Goal: Information Seeking & Learning: Learn about a topic

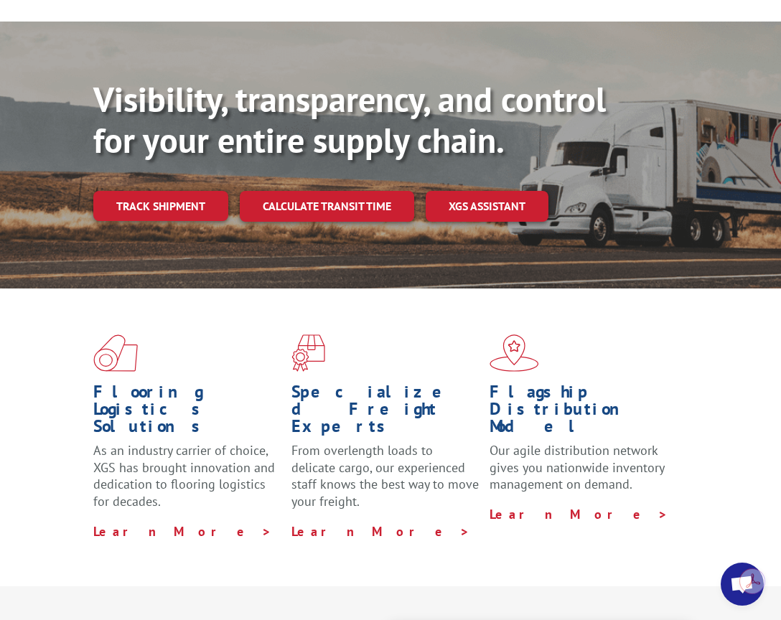
scroll to position [215, 0]
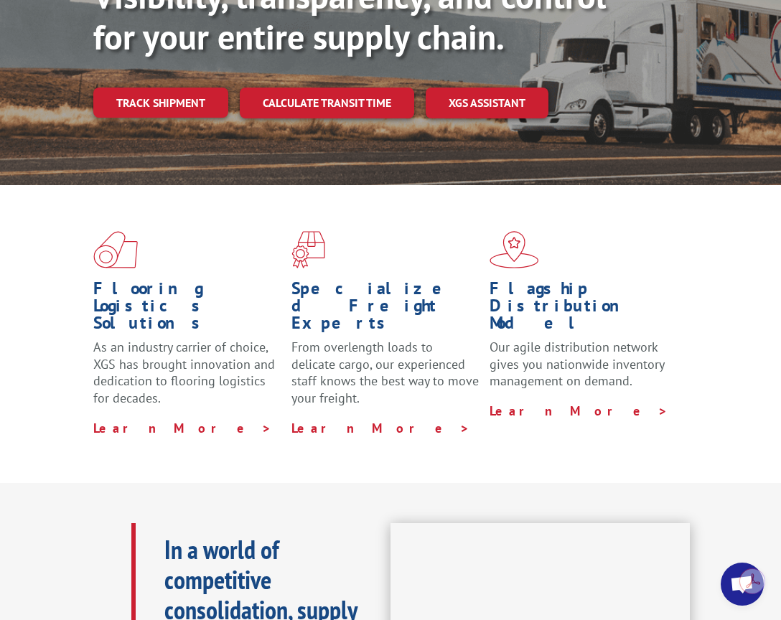
click at [317, 106] on link "Calculate transit time" at bounding box center [327, 103] width 174 height 31
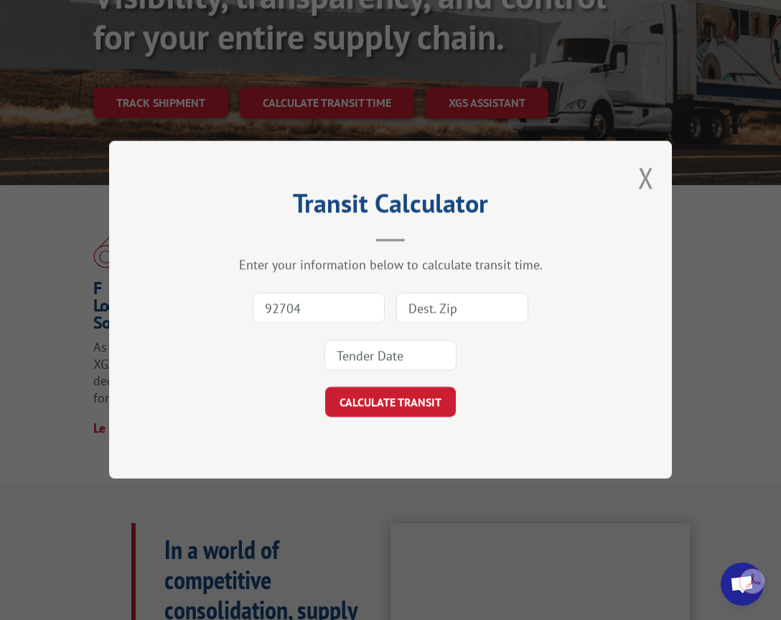
type input "92704"
click at [439, 312] on input at bounding box center [462, 308] width 132 height 30
type input "13495"
click at [415, 357] on input at bounding box center [390, 356] width 132 height 30
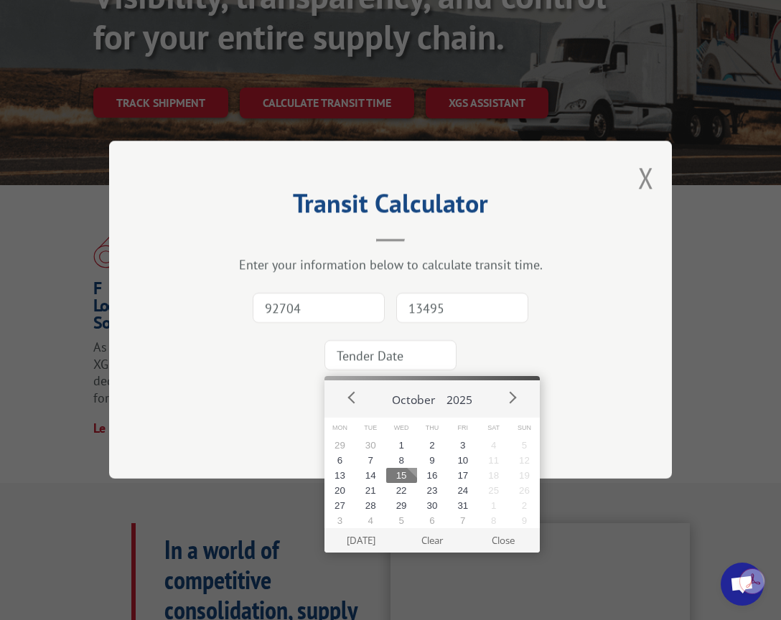
click at [411, 481] on button "15" at bounding box center [401, 475] width 31 height 15
type input "2025-10-15"
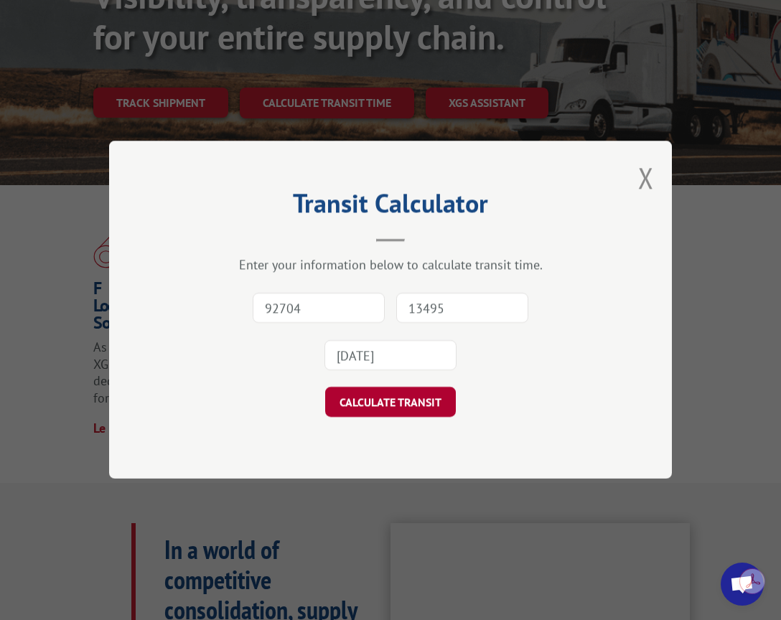
click at [430, 403] on button "CALCULATE TRANSIT" at bounding box center [390, 402] width 131 height 30
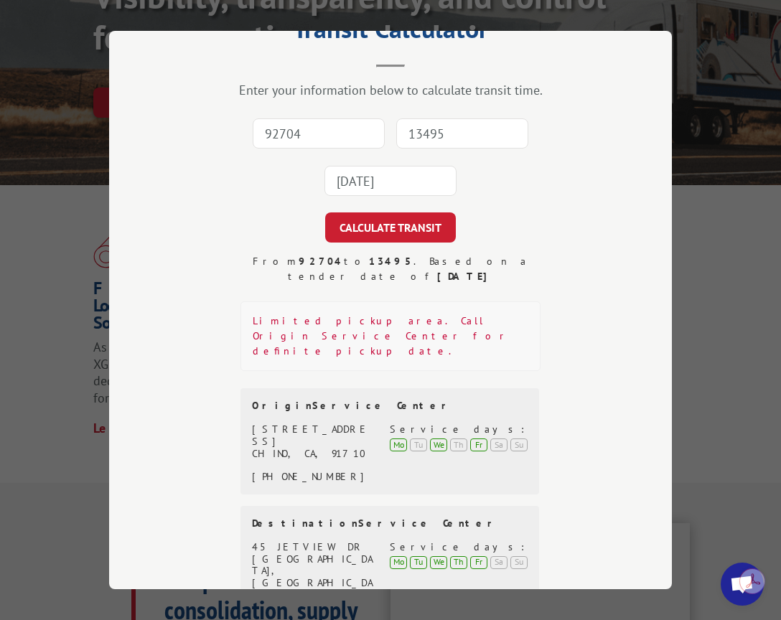
scroll to position [128, 0]
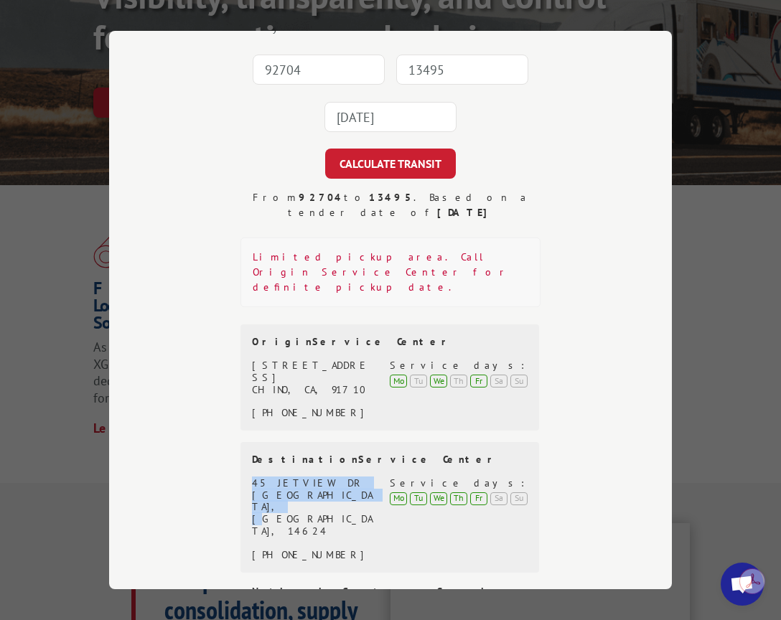
drag, startPoint x: 351, startPoint y: 449, endPoint x: 227, endPoint y: 429, distance: 125.7
click at [227, 429] on div "From 92704 to 13495 . Based on a tender date of October 15, 2025 Limited pickup…" at bounding box center [390, 402] width 419 height 424
copy div "45 JETVIEW DR ROCHESTER, NY, 14624"
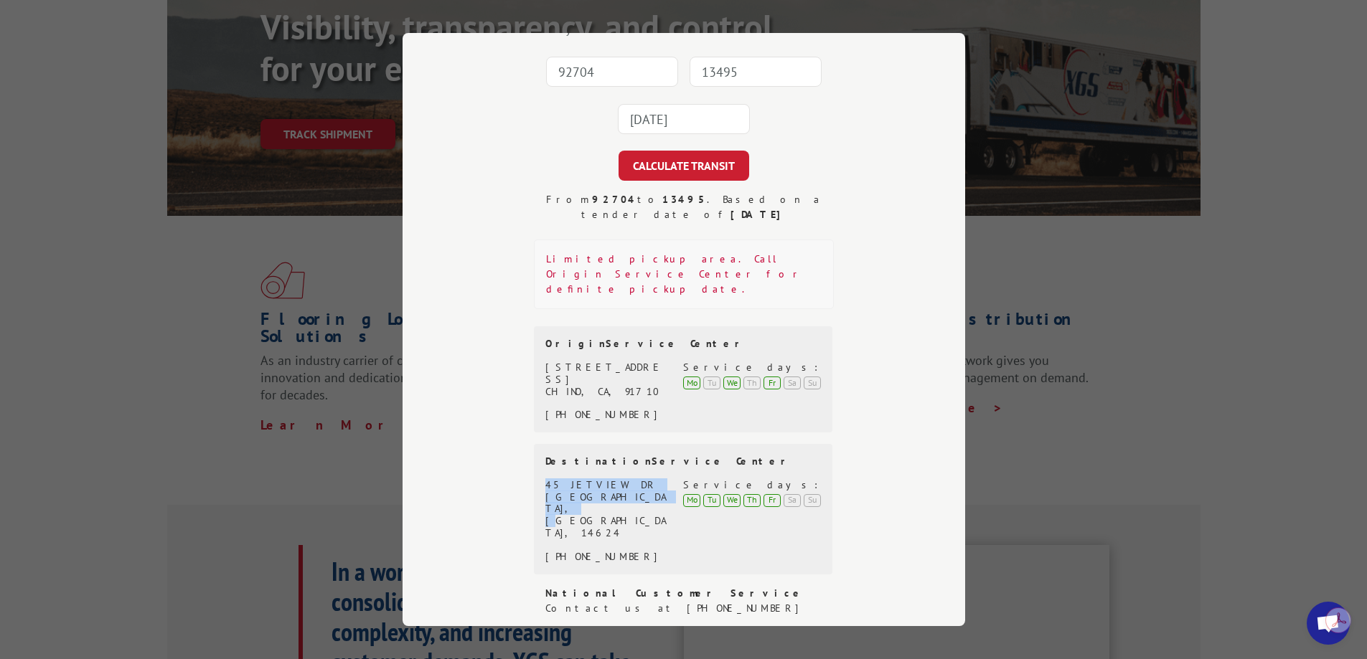
scroll to position [103, 0]
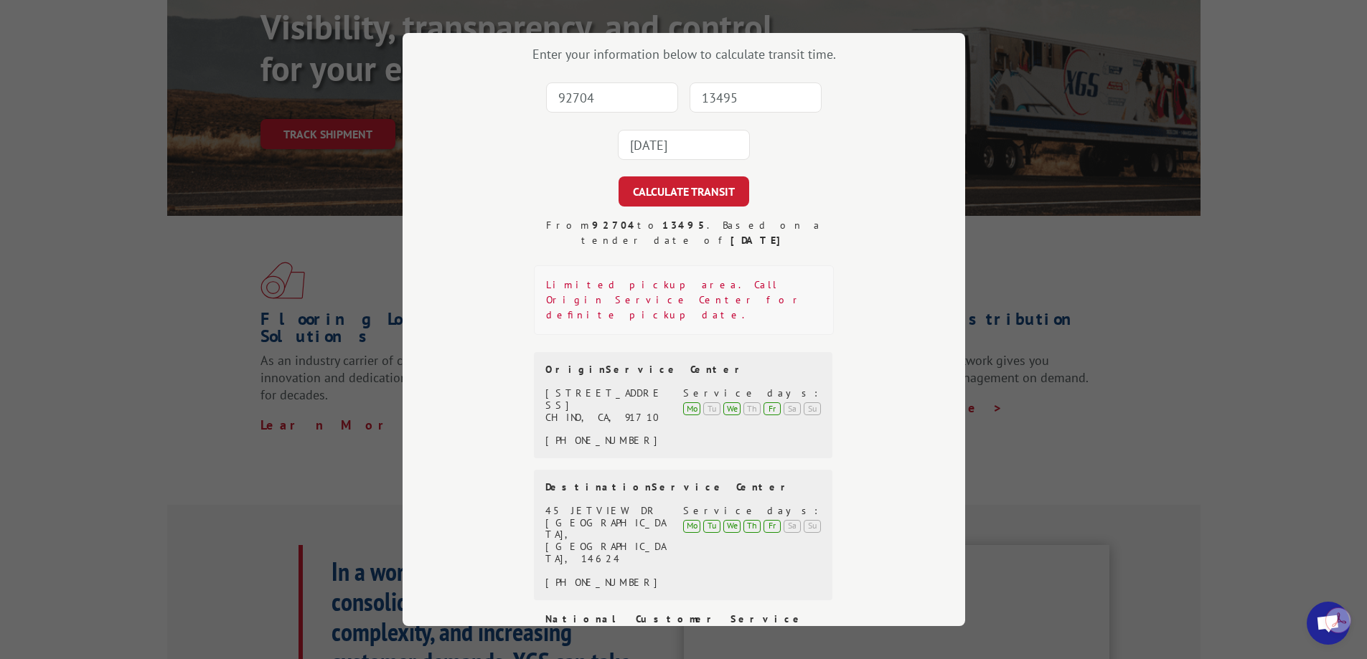
click at [780, 219] on div "Transit Calculator Enter your information below to calculate transit time. 9270…" at bounding box center [683, 329] width 1367 height 659
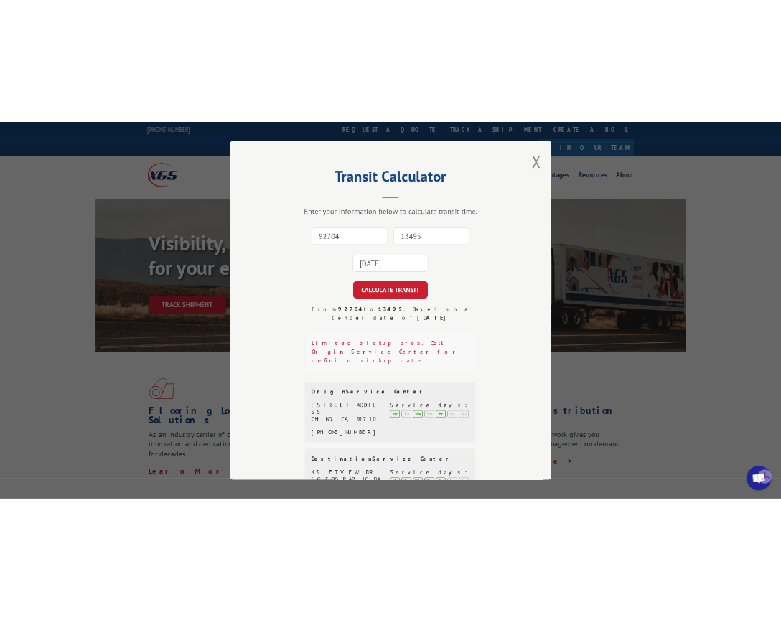
scroll to position [0, 0]
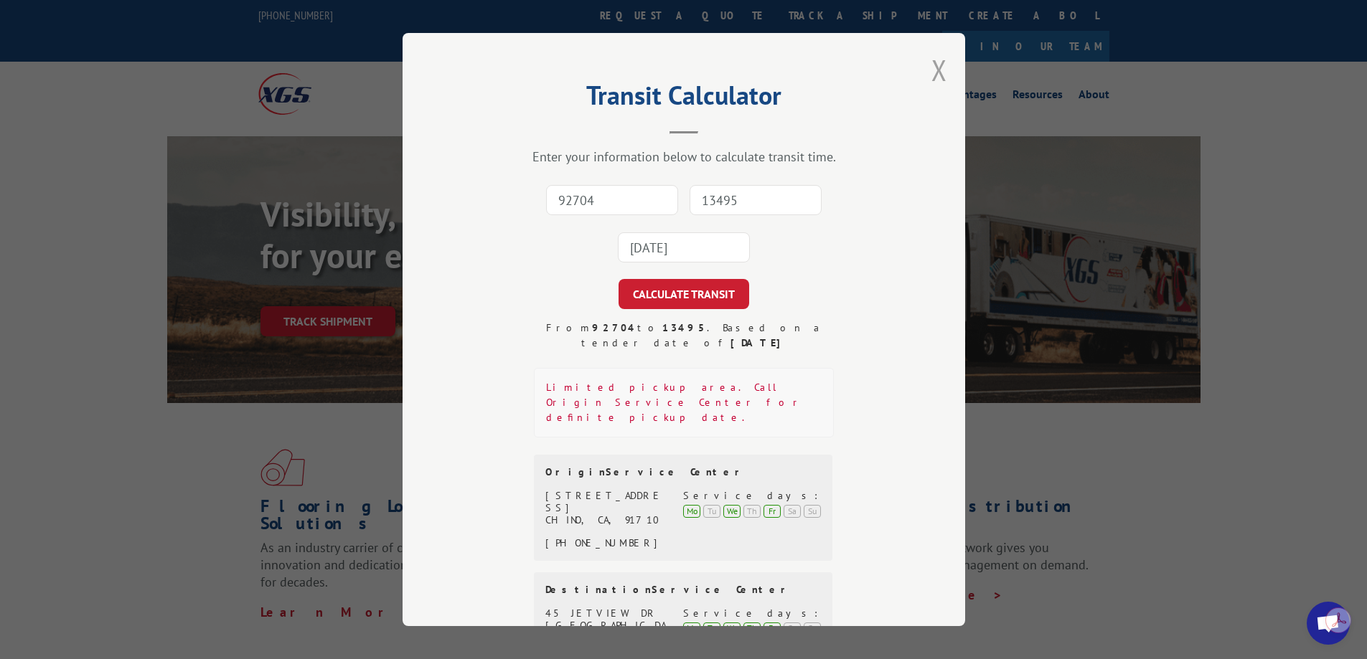
click at [780, 72] on button "Close modal" at bounding box center [939, 70] width 16 height 38
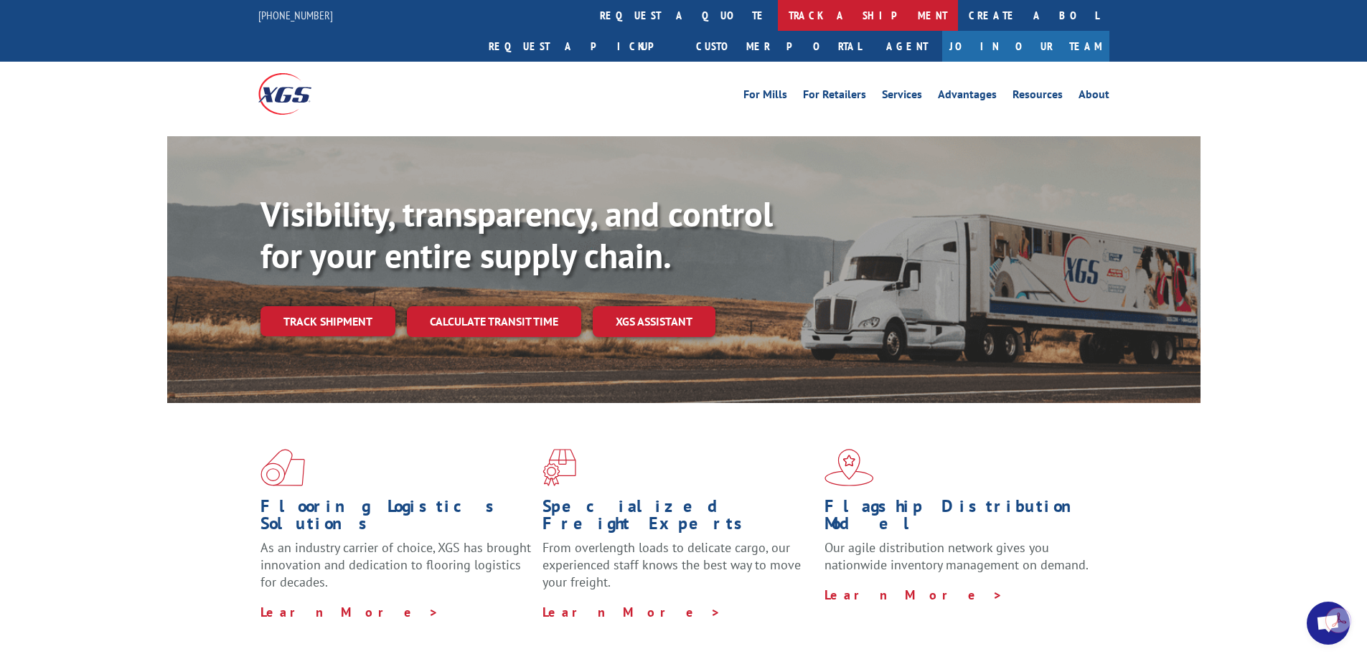
click at [778, 26] on link "track a shipment" at bounding box center [868, 15] width 180 height 31
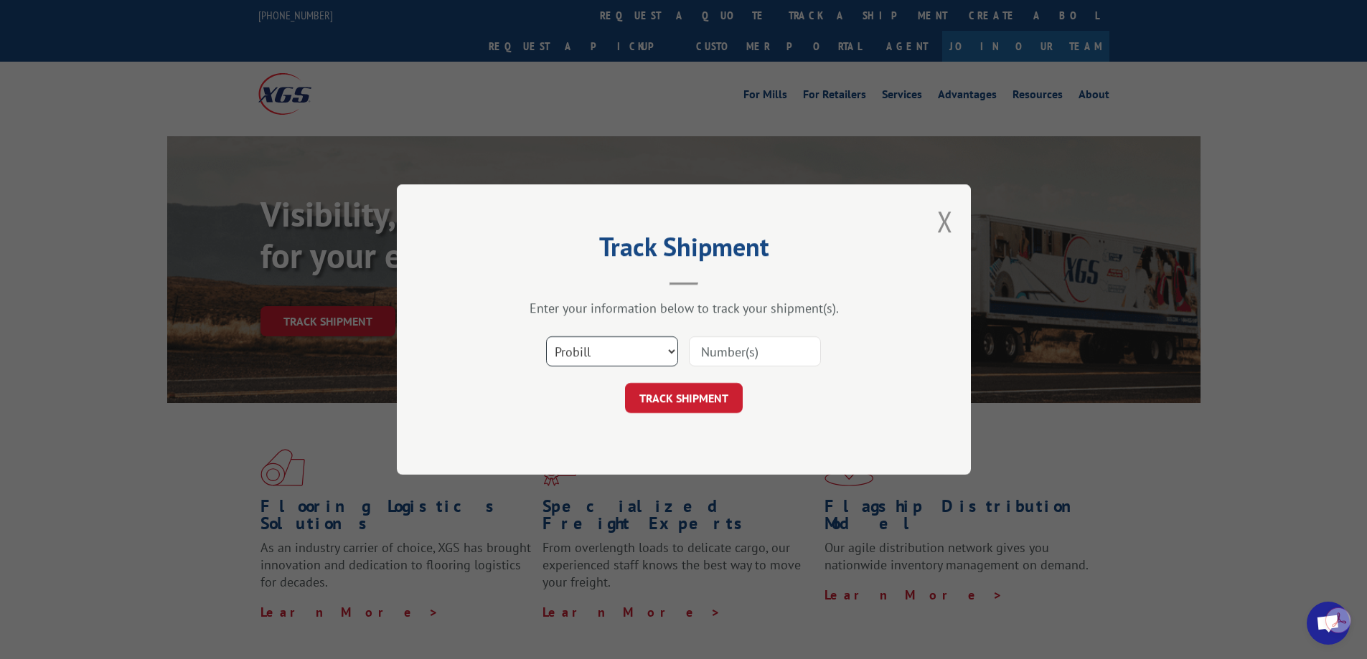
click at [659, 347] on select "Select category... Probill BOL PO" at bounding box center [612, 352] width 132 height 30
select select "bol"
click at [546, 337] on select "Select category... Probill BOL PO" at bounding box center [612, 352] width 132 height 30
click at [746, 357] on input at bounding box center [755, 352] width 132 height 30
type input "54397862"
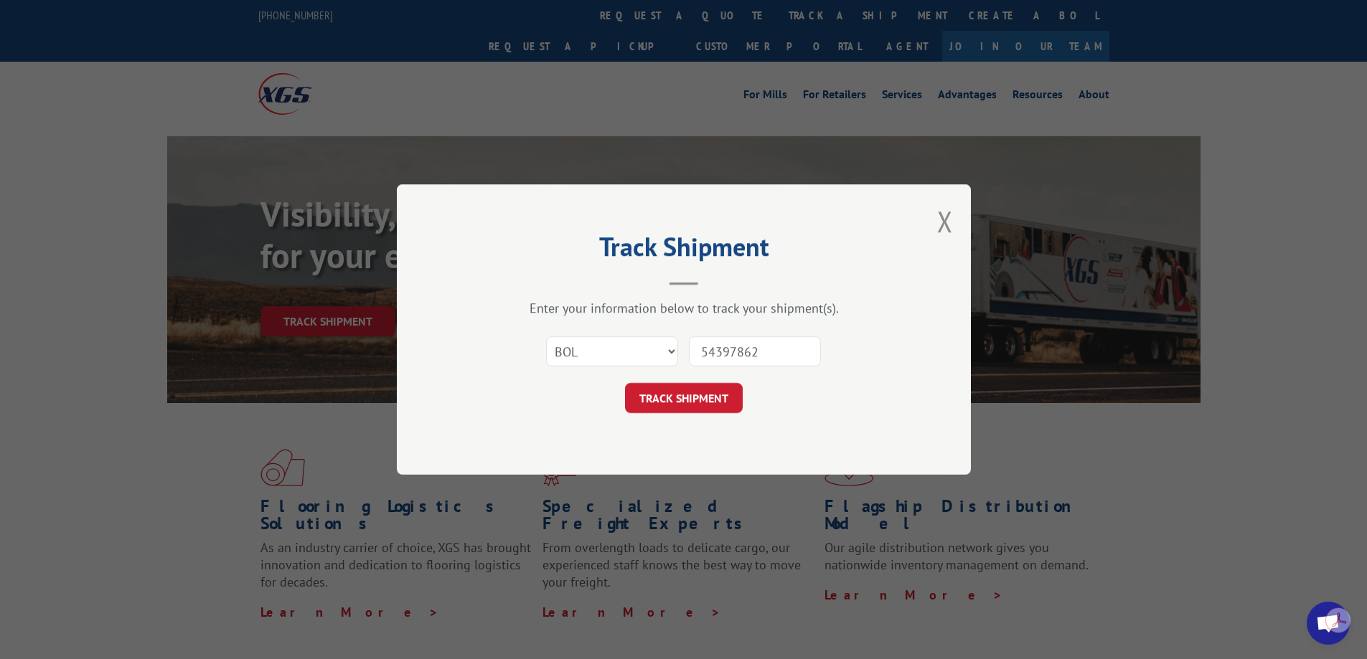
click button "TRACK SHIPMENT" at bounding box center [684, 398] width 118 height 30
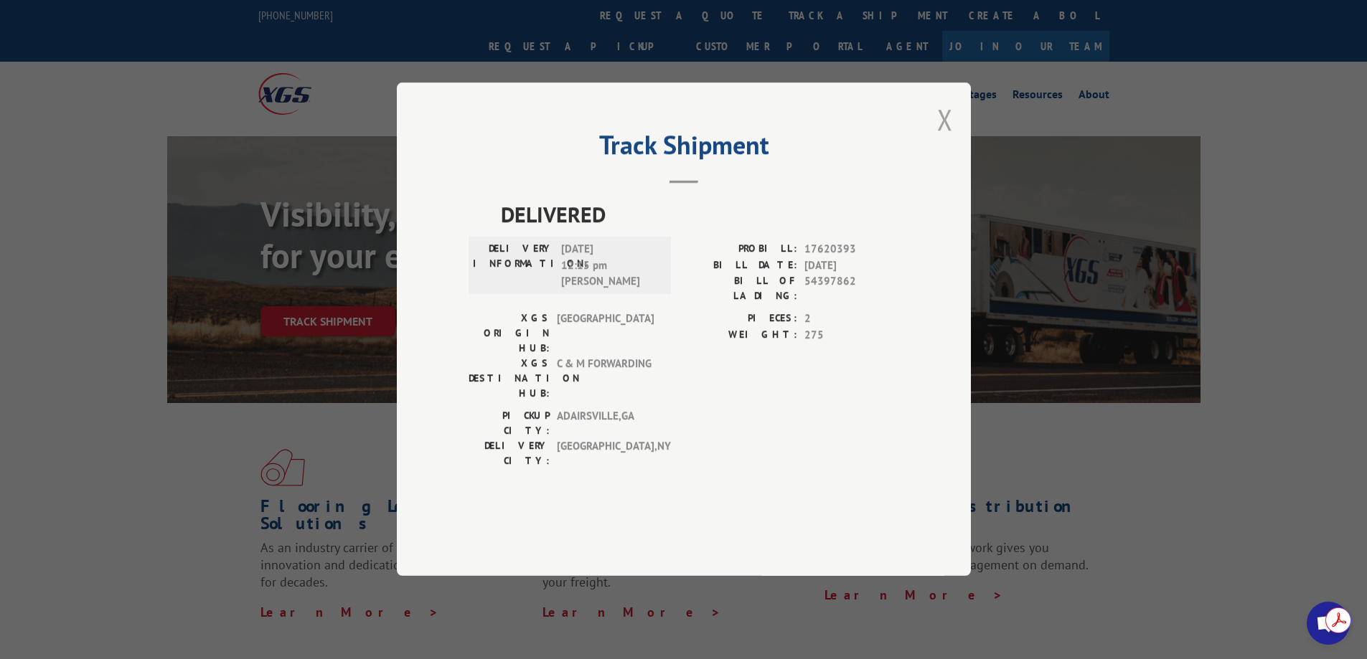
click at [780, 138] on button "Close modal" at bounding box center [945, 119] width 16 height 38
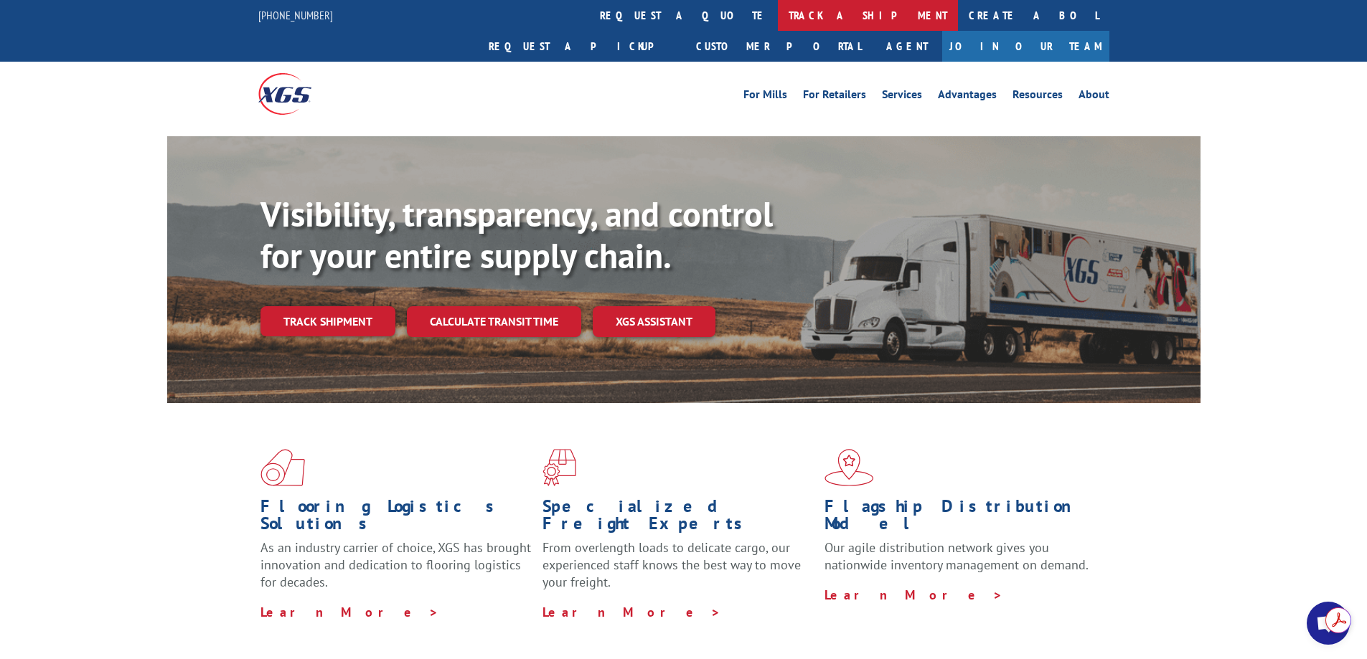
click at [778, 22] on link "track a shipment" at bounding box center [868, 15] width 180 height 31
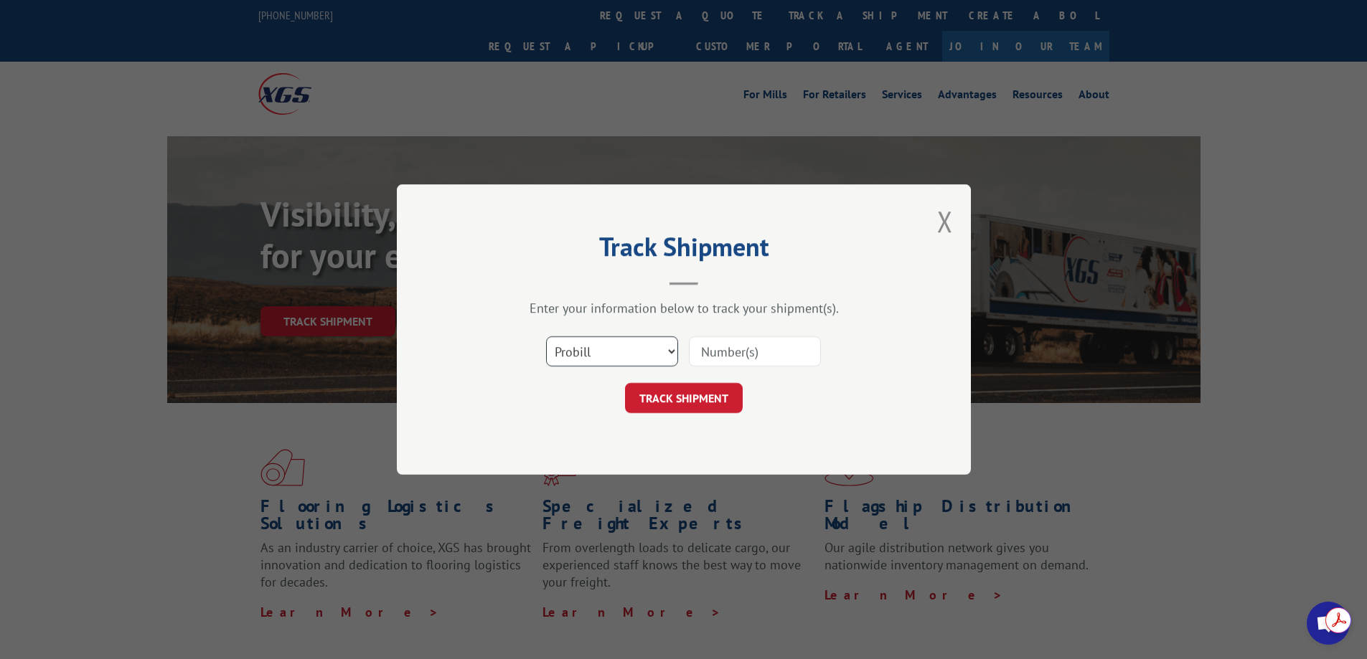
click at [575, 347] on select "Select category... Probill BOL PO" at bounding box center [612, 352] width 132 height 30
select select "bol"
click at [546, 337] on select "Select category... Probill BOL PO" at bounding box center [612, 352] width 132 height 30
click at [703, 344] on input at bounding box center [755, 352] width 132 height 30
type input "54376550"
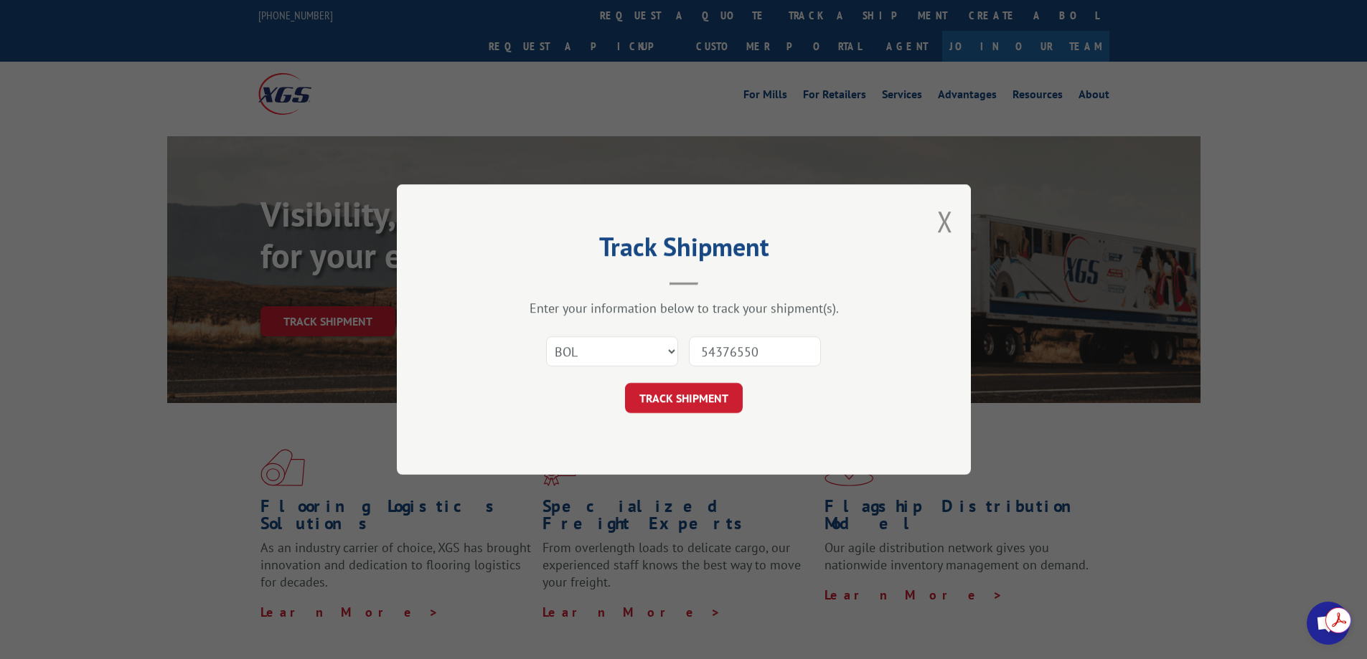
click button "TRACK SHIPMENT" at bounding box center [684, 398] width 118 height 30
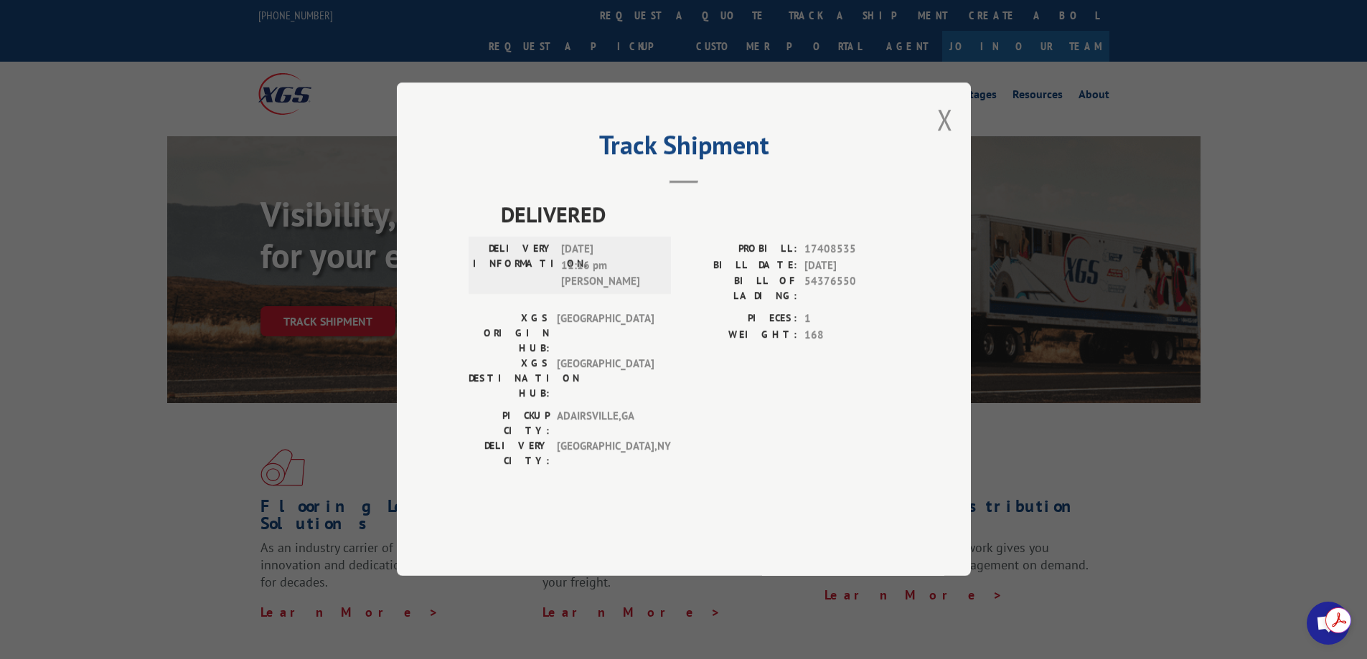
click at [552, 291] on label "DELIVERY INFORMATION:" at bounding box center [513, 266] width 81 height 49
click at [780, 138] on button "Close modal" at bounding box center [945, 119] width 16 height 38
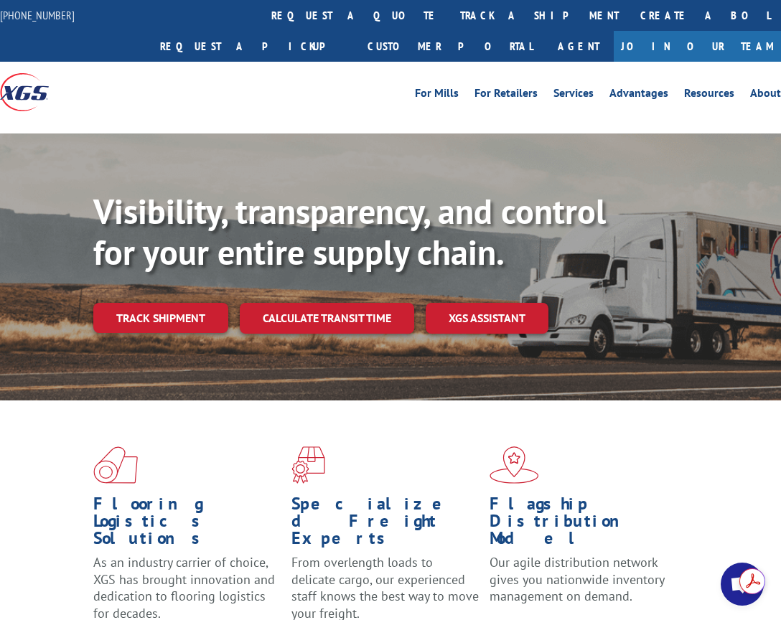
click at [174, 327] on link "Track shipment" at bounding box center [160, 318] width 135 height 30
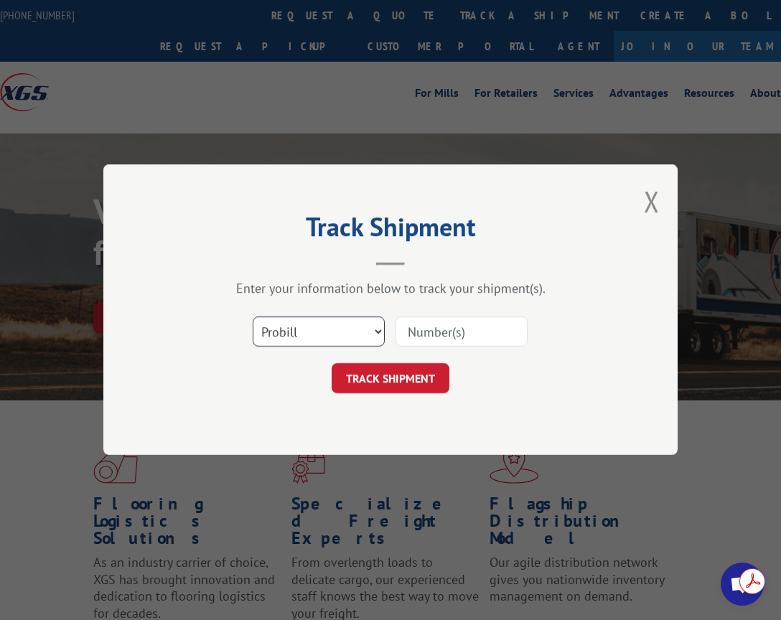
click at [262, 330] on select "Select category... Probill BOL PO" at bounding box center [319, 332] width 132 height 30
select select "bol"
click at [253, 317] on select "Select category... Probill BOL PO" at bounding box center [319, 332] width 132 height 30
click at [454, 336] on input at bounding box center [461, 332] width 132 height 30
type input "54397862"
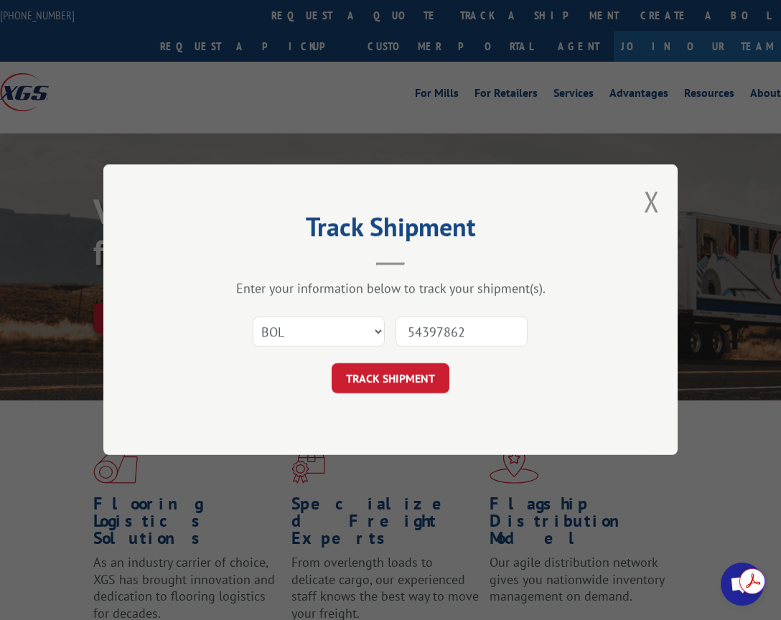
click button "TRACK SHIPMENT" at bounding box center [390, 379] width 118 height 30
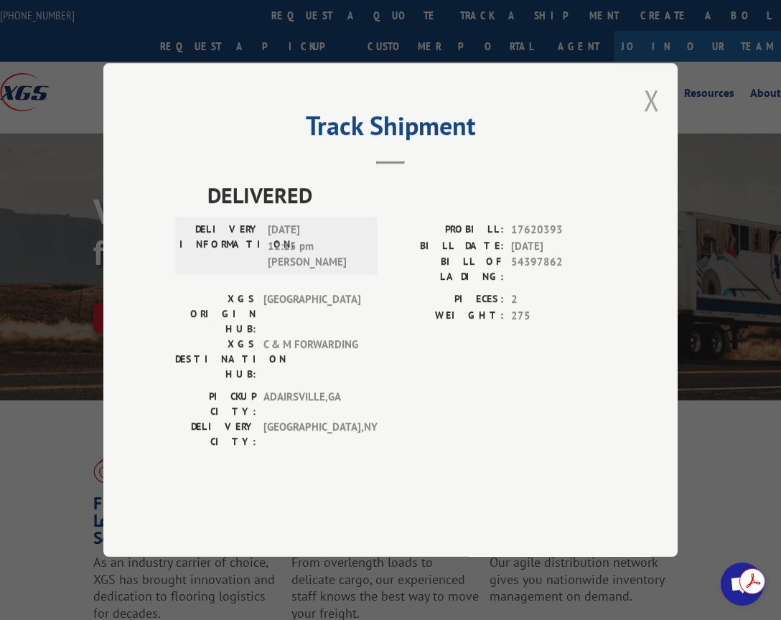
click at [649, 119] on button "Close modal" at bounding box center [652, 100] width 16 height 38
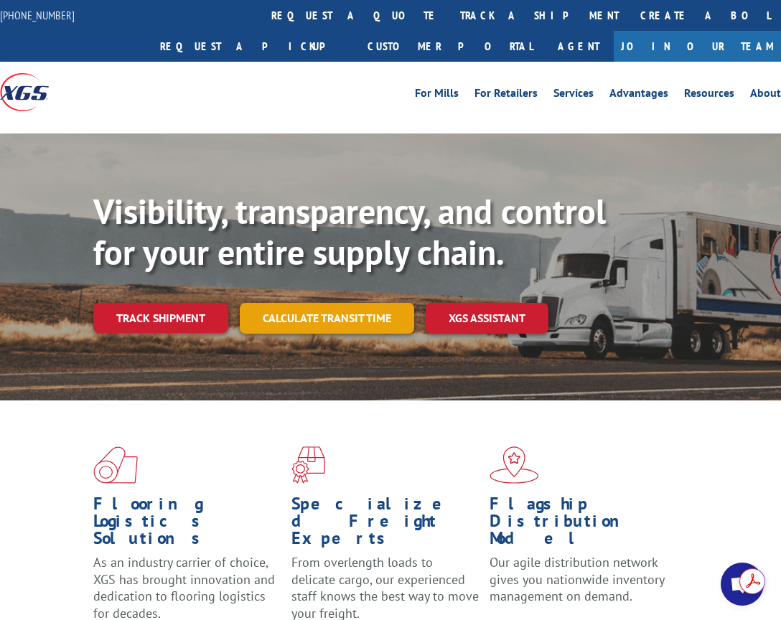
click at [320, 321] on link "Calculate transit time" at bounding box center [327, 318] width 174 height 31
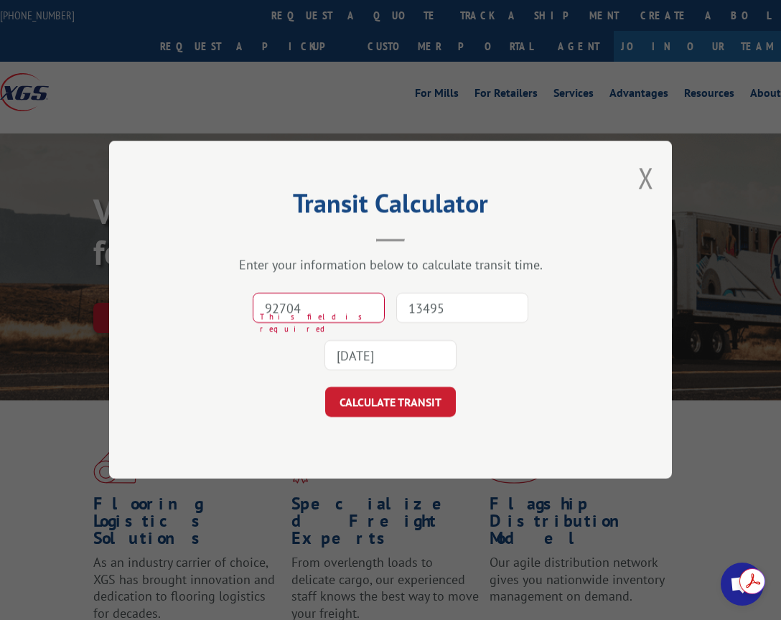
click at [296, 312] on input "92704" at bounding box center [319, 308] width 132 height 30
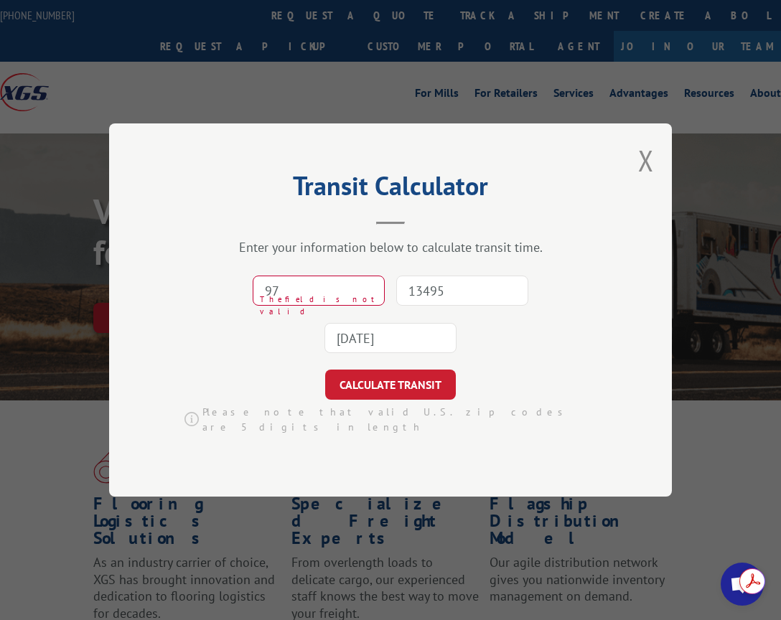
type input "9"
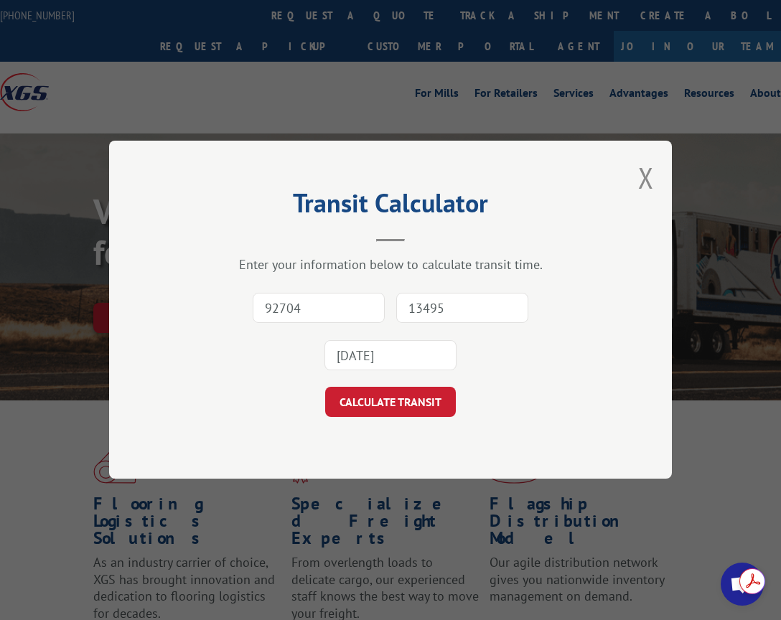
type input "92704"
type input "97701"
click at [424, 360] on input "2025-10-15" at bounding box center [390, 356] width 132 height 30
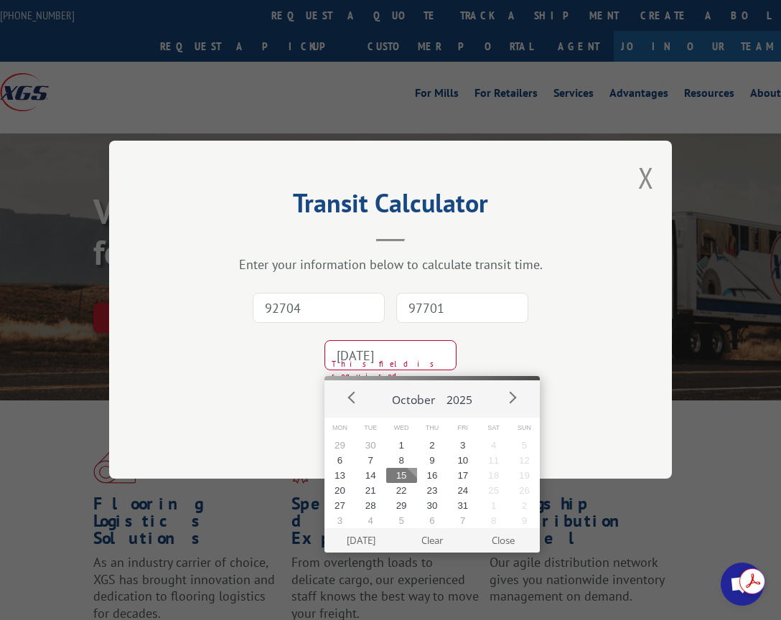
click at [391, 474] on button "15" at bounding box center [401, 475] width 31 height 15
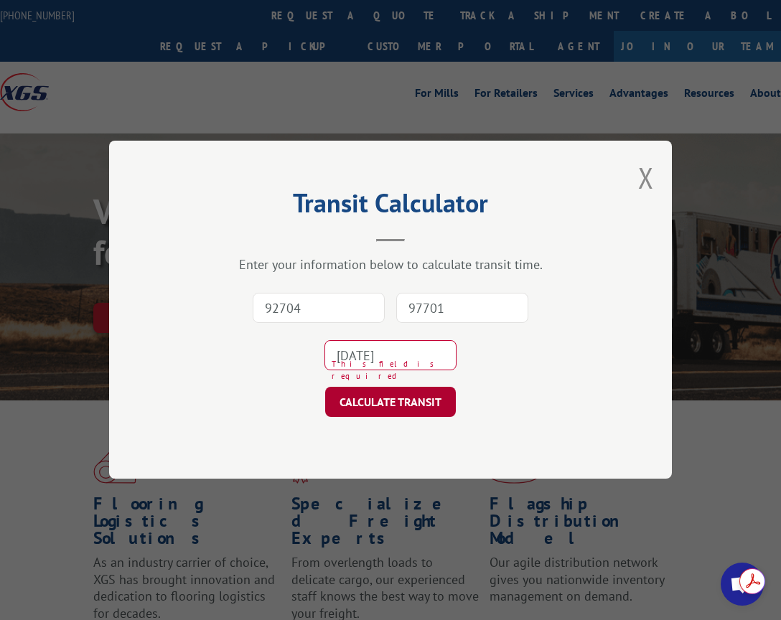
click at [410, 403] on button "CALCULATE TRANSIT" at bounding box center [390, 402] width 131 height 30
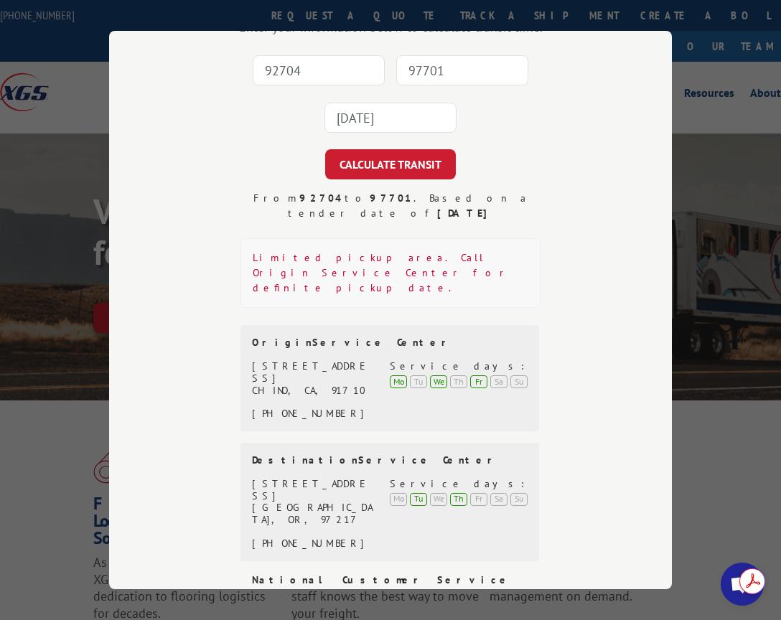
scroll to position [128, 0]
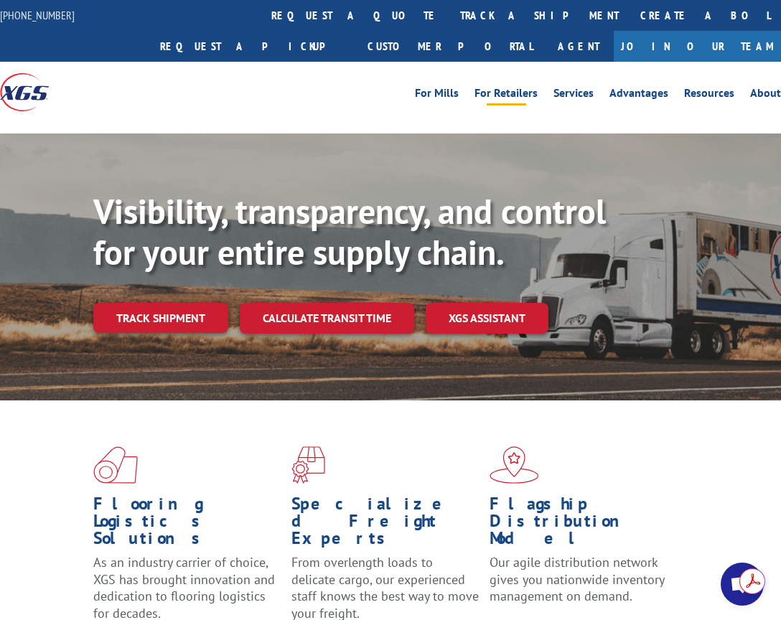
scroll to position [41, 0]
click at [423, 52] on div "[PHONE_NUMBER] request a quote track a shipment Create a BOL Request a pickup C…" at bounding box center [390, 31] width 781 height 62
click at [730, 99] on link "Resources" at bounding box center [709, 96] width 50 height 16
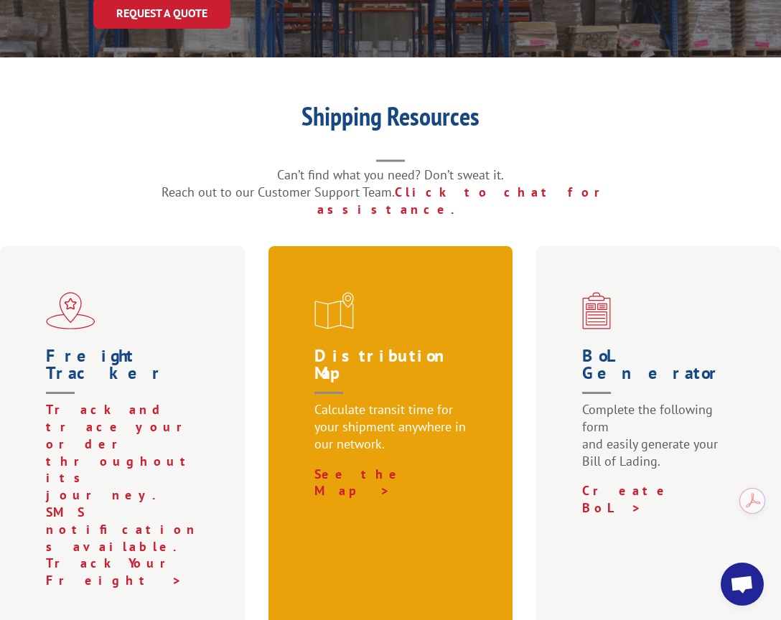
scroll to position [41, 0]
click at [373, 423] on p "Calculate transit time for your shipment anywhere in our network." at bounding box center [393, 433] width 159 height 64
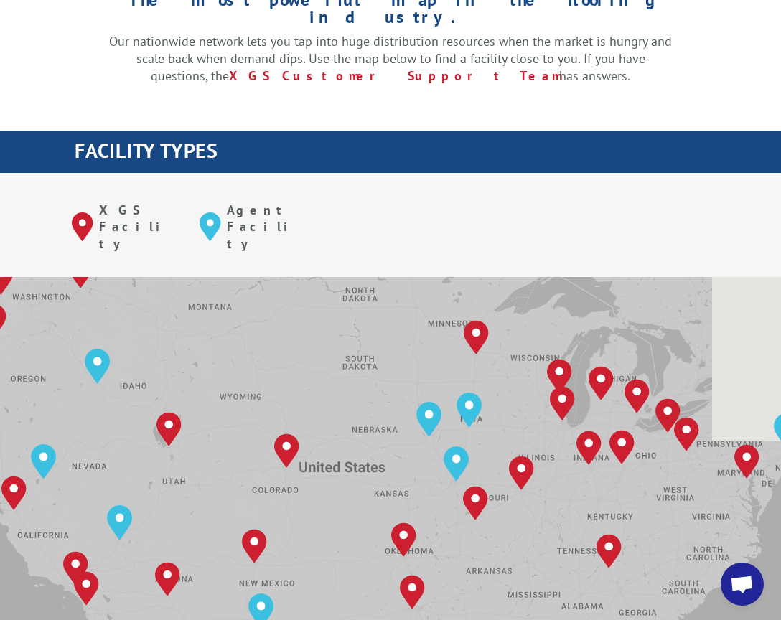
scroll to position [41, 0]
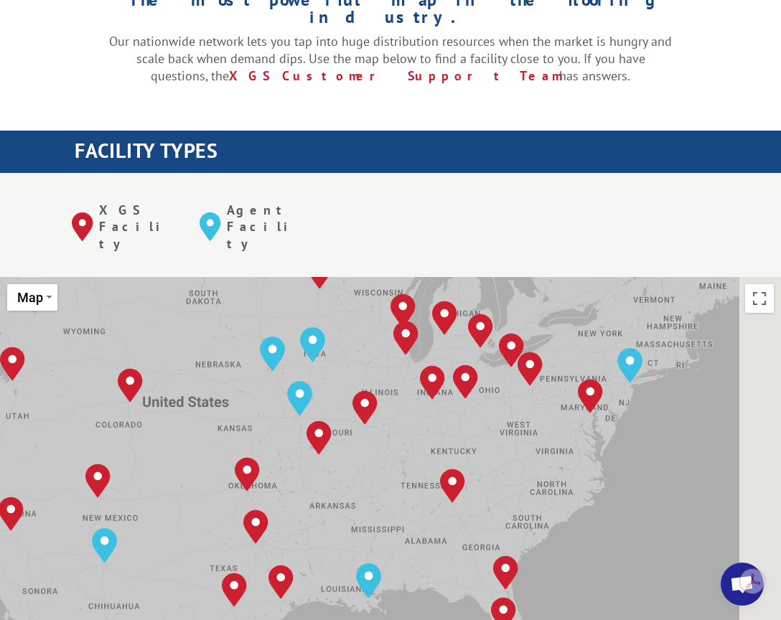
drag, startPoint x: 636, startPoint y: 293, endPoint x: 494, endPoint y: 258, distance: 146.3
click at [474, 227] on div "The most powerful map in the flooring industry. Our nationwide network lets you…" at bounding box center [390, 613] width 781 height 1337
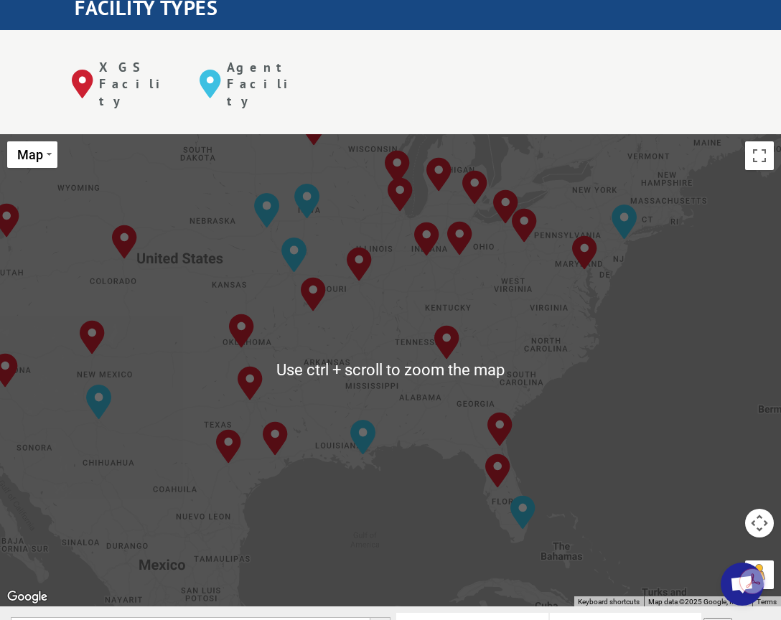
scroll to position [574, 0]
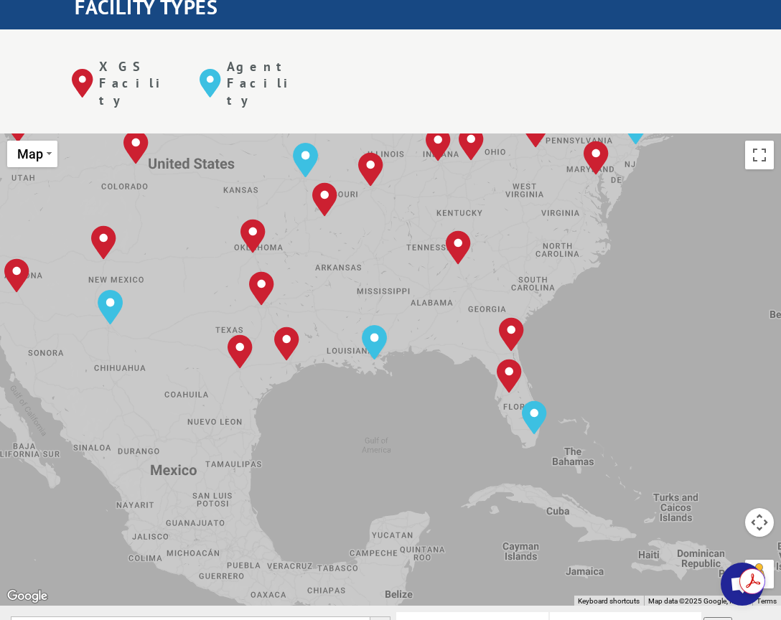
drag, startPoint x: 643, startPoint y: 302, endPoint x: 653, endPoint y: 207, distance: 95.2
click at [655, 208] on div "Albuquerque, NM Baltimore, MD Boise, ID Chicago, IL Chino, CA Cleveland, OH Dal…" at bounding box center [390, 369] width 781 height 472
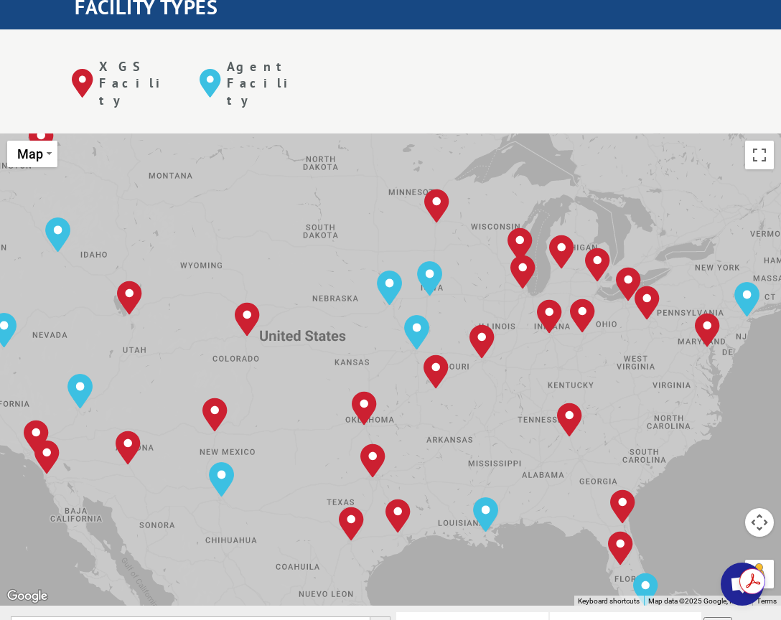
drag, startPoint x: 555, startPoint y: 238, endPoint x: 652, endPoint y: 255, distance: 99.1
click at [667, 409] on div "Albuquerque, NM Baltimore, MD Boise, ID Chicago, IL Chino, CA Cleveland, OH Dal…" at bounding box center [390, 369] width 781 height 472
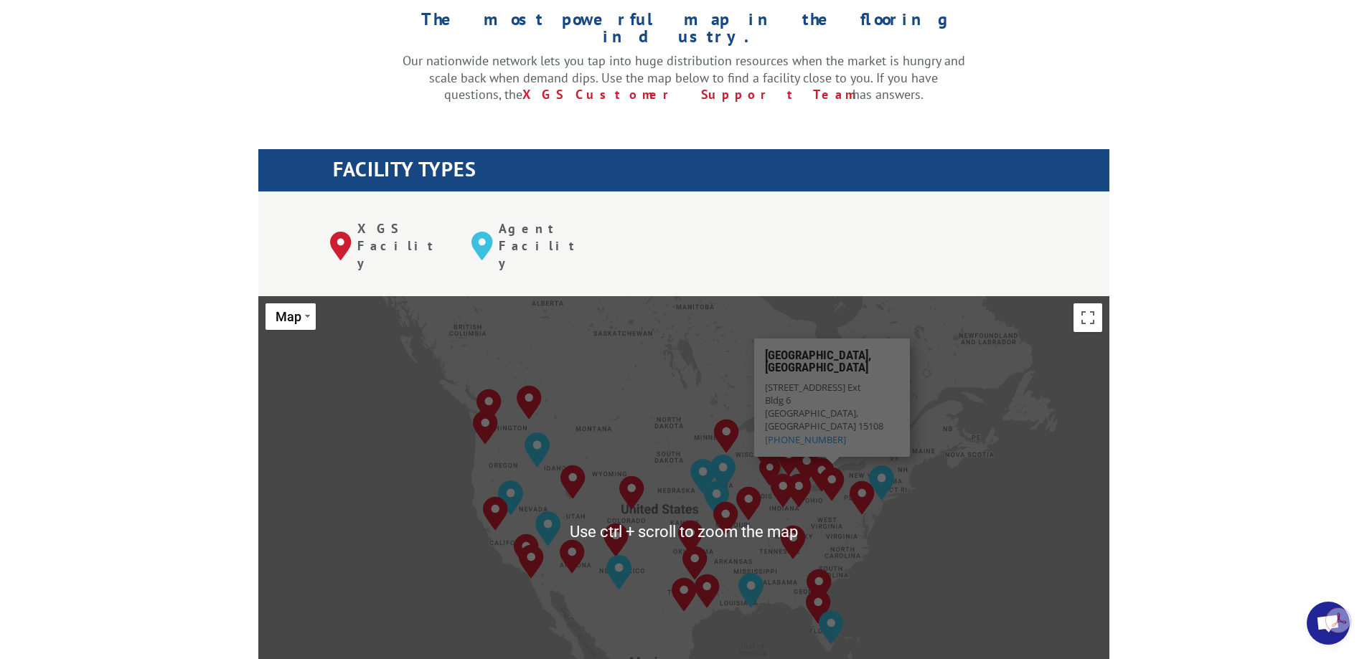
scroll to position [331, 0]
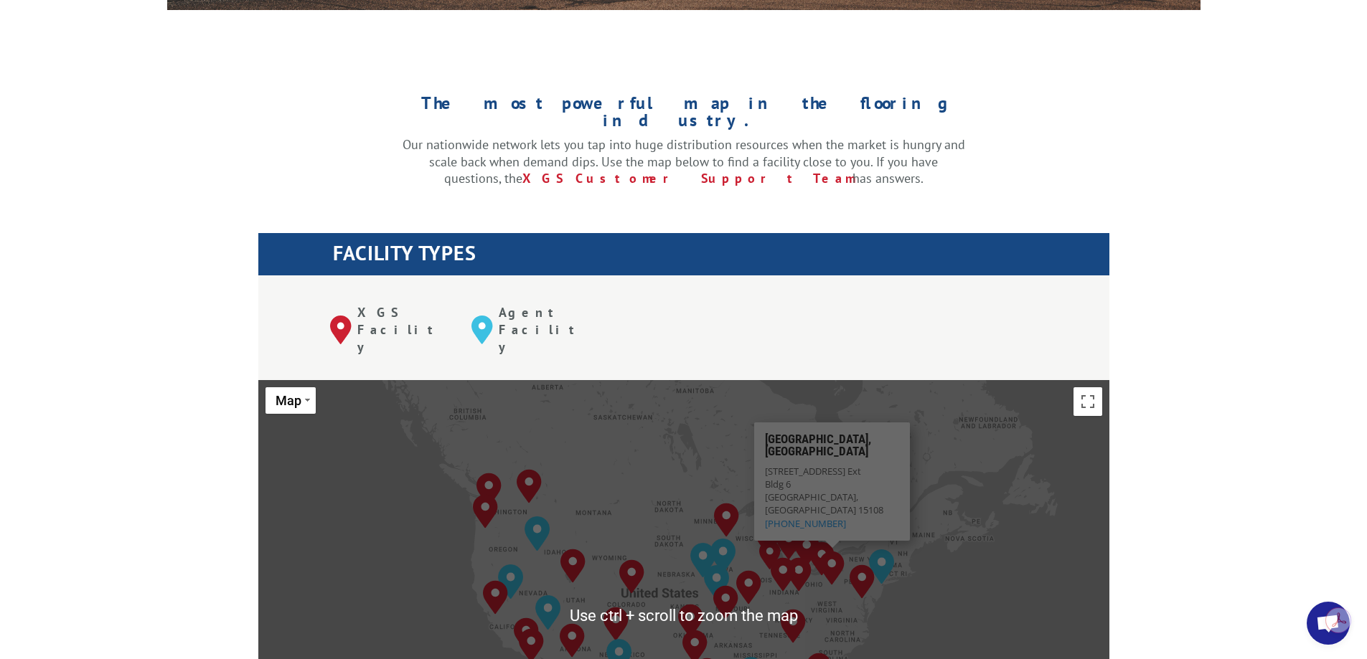
click at [780, 421] on div "Albuquerque, NM Baltimore, MD Boise, ID Chicago, IL Chino, CA Cleveland, OH Dal…" at bounding box center [683, 616] width 851 height 472
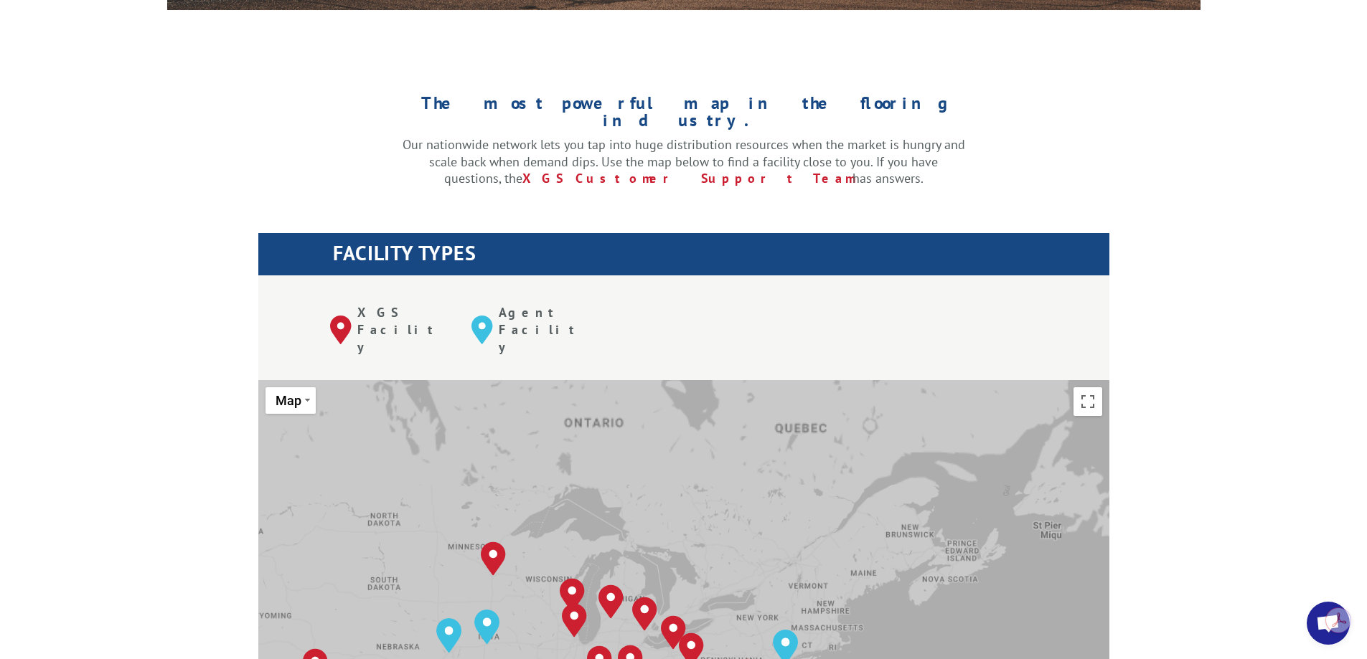
click at [780, 495] on div "Albuquerque, NM Baltimore, MD Boise, ID Chicago, IL Chino, CA Cleveland, OH Dal…" at bounding box center [683, 616] width 851 height 472
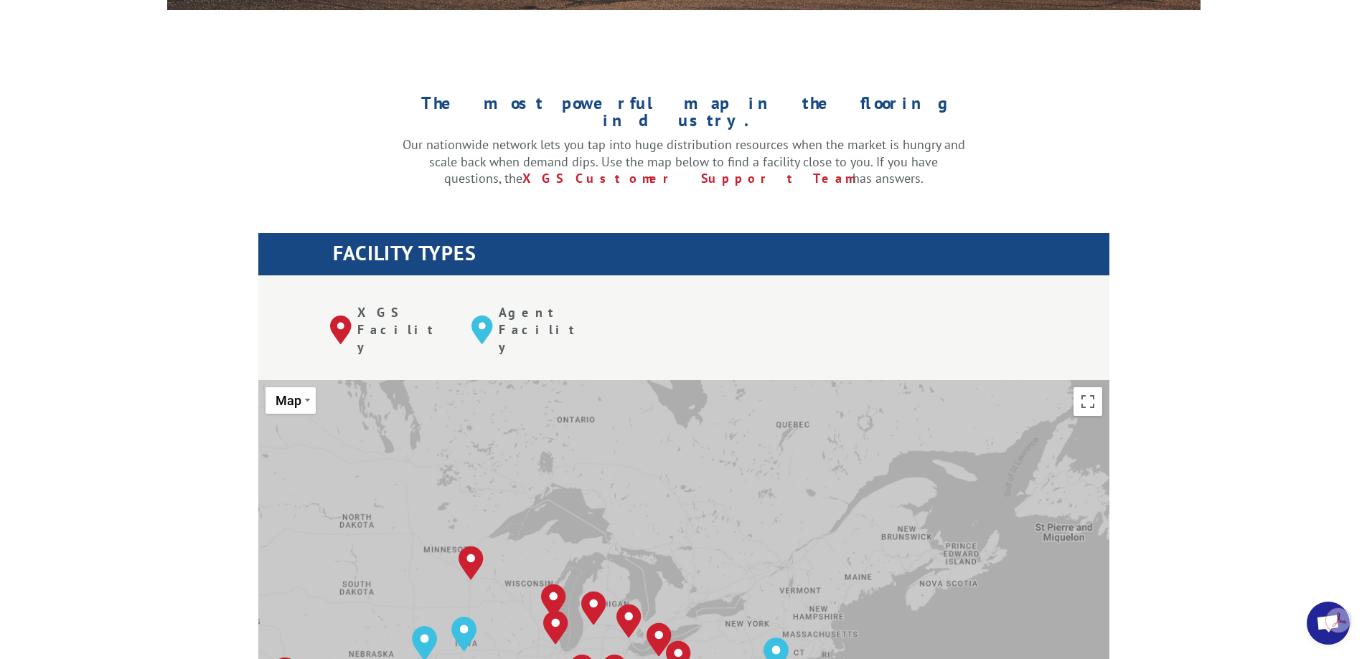
drag, startPoint x: 886, startPoint y: 517, endPoint x: 978, endPoint y: 331, distance: 207.9
click at [780, 380] on div "Albuquerque, NM Baltimore, MD Boise, ID Chicago, IL Chino, CA Cleveland, OH Dal…" at bounding box center [683, 616] width 851 height 472
click at [780, 532] on div "Albuquerque, NM Baltimore, MD Boise, ID Chicago, IL Chino, CA Cleveland, OH Dal…" at bounding box center [683, 616] width 851 height 472
drag, startPoint x: 880, startPoint y: 512, endPoint x: 966, endPoint y: 371, distance: 165.1
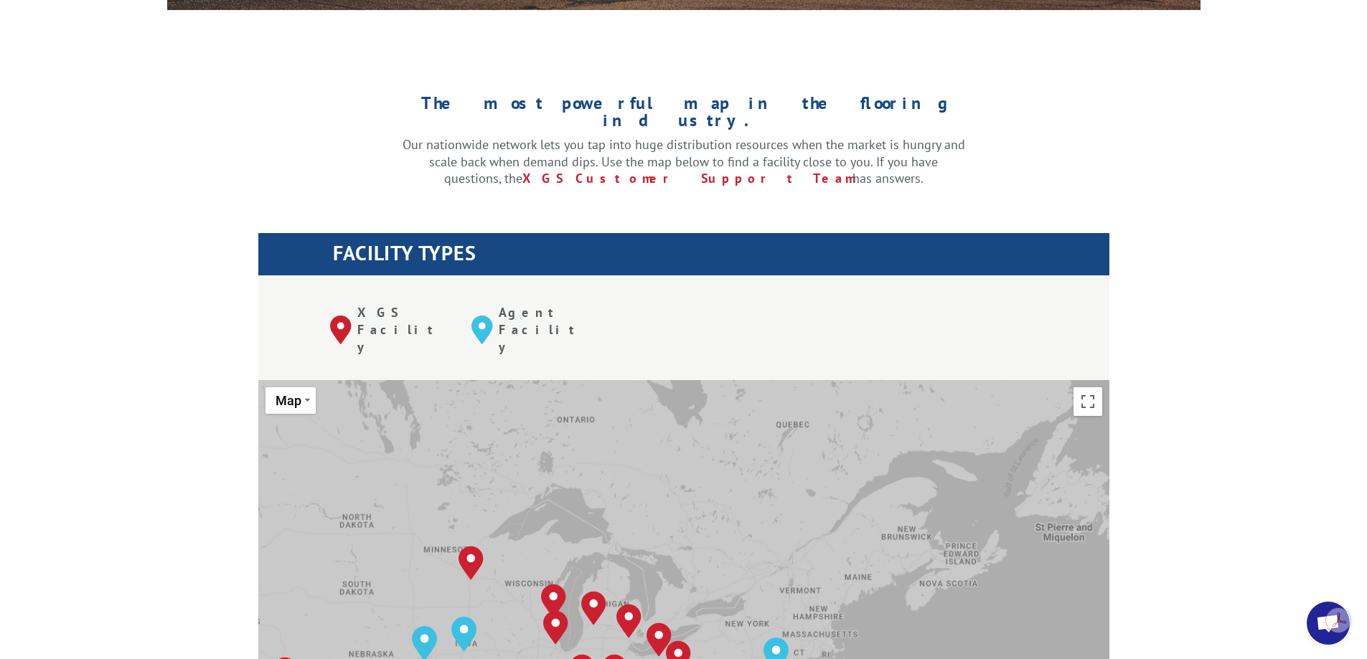
click at [780, 380] on div "Albuquerque, NM Baltimore, MD Boise, ID Chicago, IL Chino, CA Cleveland, OH Dal…" at bounding box center [683, 616] width 851 height 472
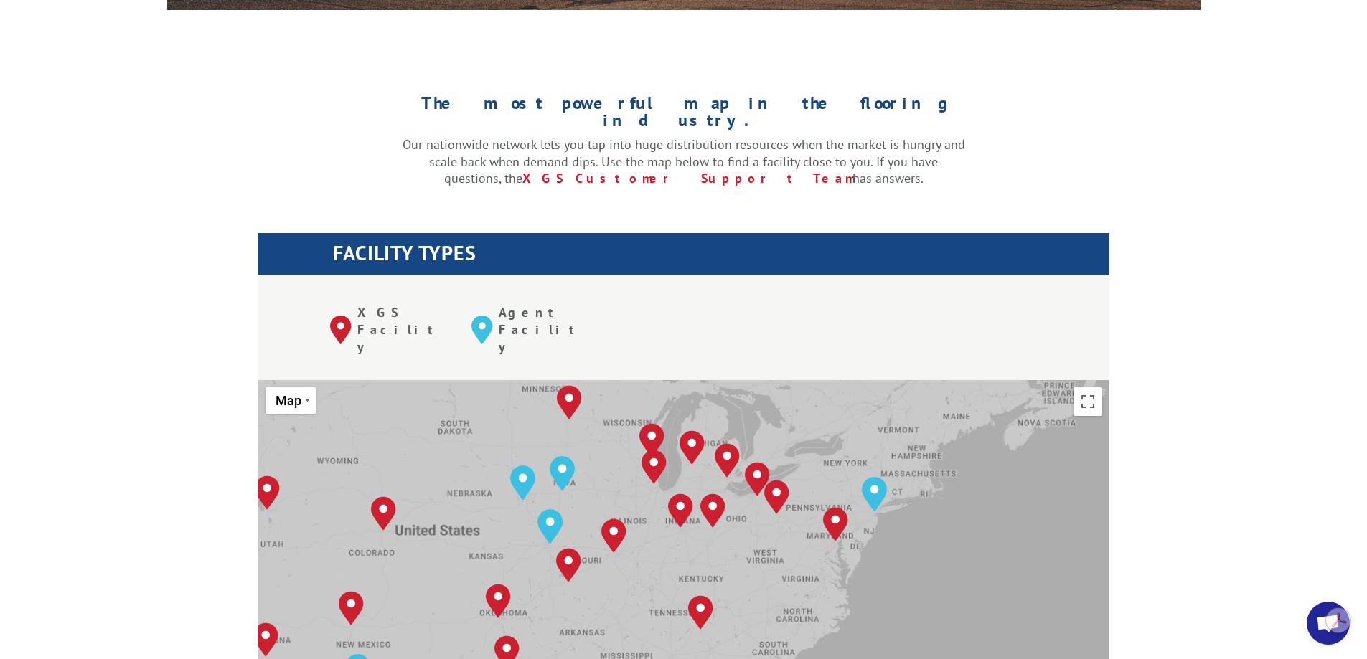
drag, startPoint x: 945, startPoint y: 420, endPoint x: 1034, endPoint y: 306, distance: 145.2
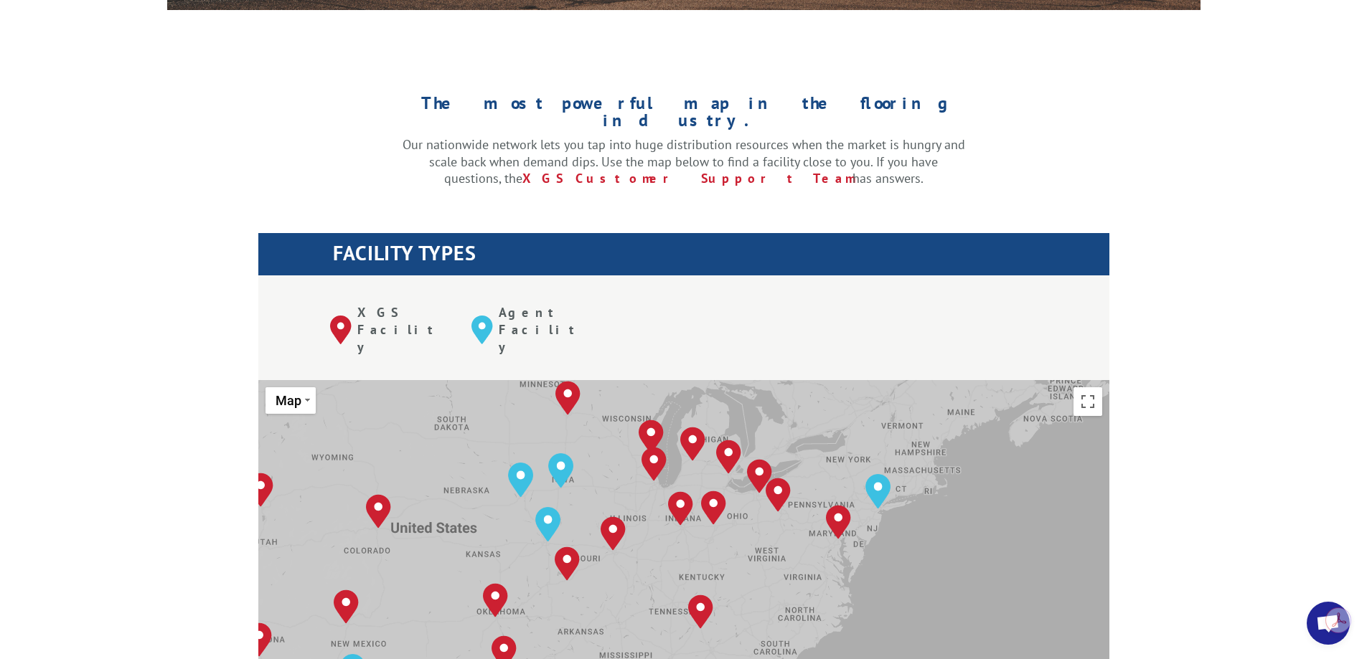
click at [780, 486] on div "Albuquerque, NM Baltimore, MD Boise, ID Chicago, IL Chino, CA Cleveland, OH Dal…" at bounding box center [683, 616] width 851 height 472
click at [780, 485] on div "Albuquerque, NM Baltimore, MD Boise, ID Chicago, IL Chino, CA Cleveland, OH Dal…" at bounding box center [683, 616] width 851 height 472
click at [780, 473] on div "Albuquerque, NM Baltimore, MD Boise, ID Chicago, IL Chino, CA Cleveland, OH Dal…" at bounding box center [683, 616] width 851 height 472
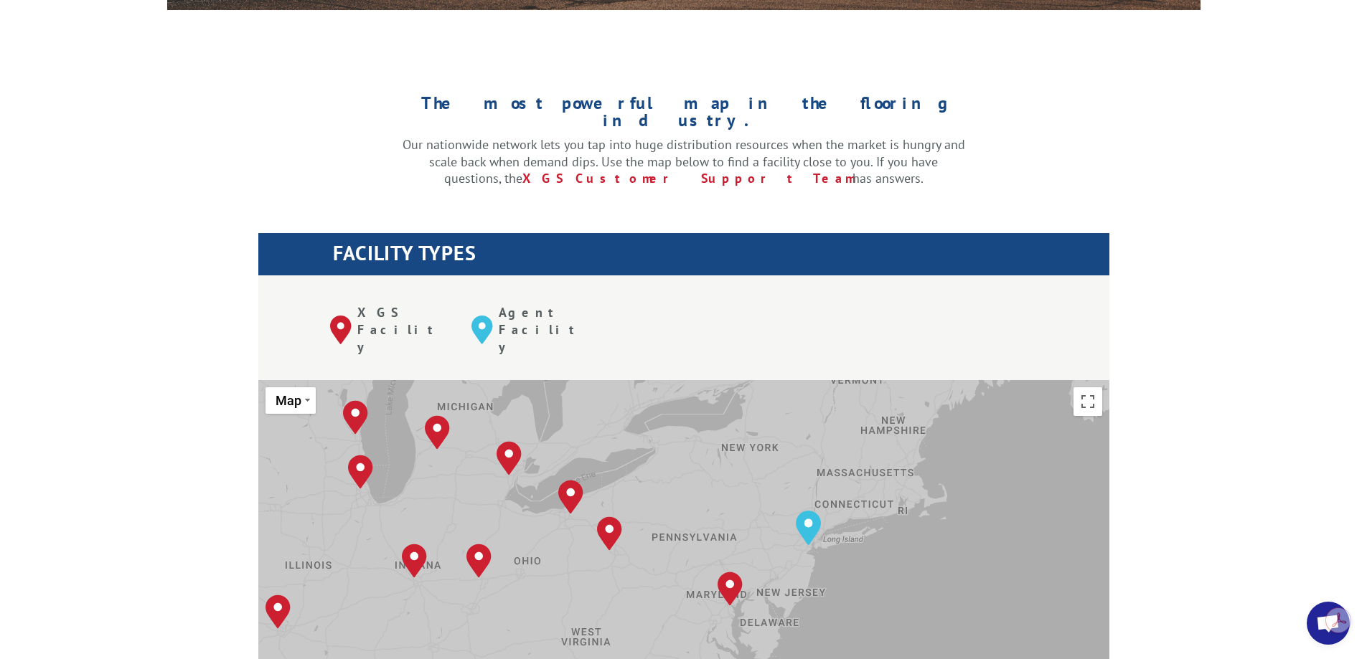
drag, startPoint x: 864, startPoint y: 486, endPoint x: 888, endPoint y: 559, distance: 76.2
click at [780, 559] on div "Albuquerque, NM Baltimore, MD Boise, ID Chicago, IL Chino, CA Cleveland, OH Dal…" at bounding box center [683, 616] width 851 height 472
click at [780, 497] on div "Albuquerque, NM Baltimore, MD Boise, ID Chicago, IL Chino, CA Cleveland, OH Dal…" at bounding box center [683, 616] width 851 height 472
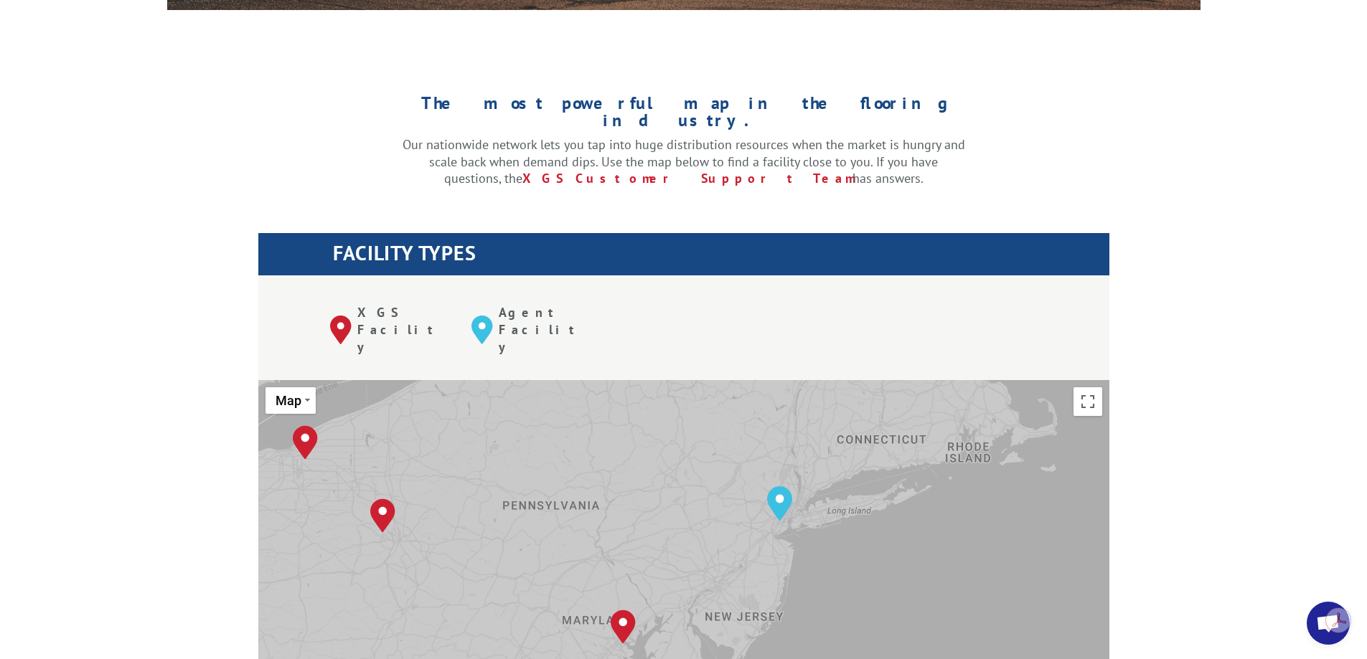
click at [780, 483] on div "Albuquerque, NM Baltimore, MD Boise, ID Chicago, IL Chino, CA Cleveland, OH Dal…" at bounding box center [683, 616] width 851 height 472
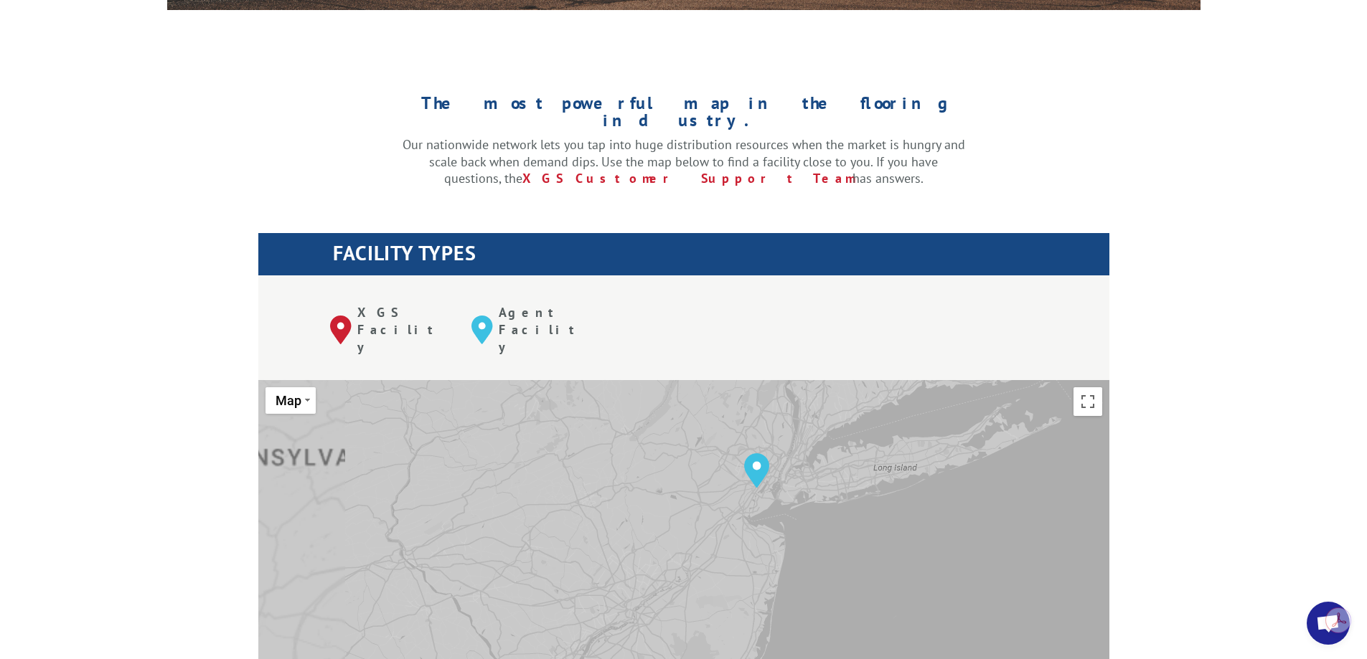
click at [780, 446] on div "Albuquerque, NM Baltimore, MD Boise, ID Chicago, IL Chino, CA Cleveland, OH Dal…" at bounding box center [683, 616] width 851 height 472
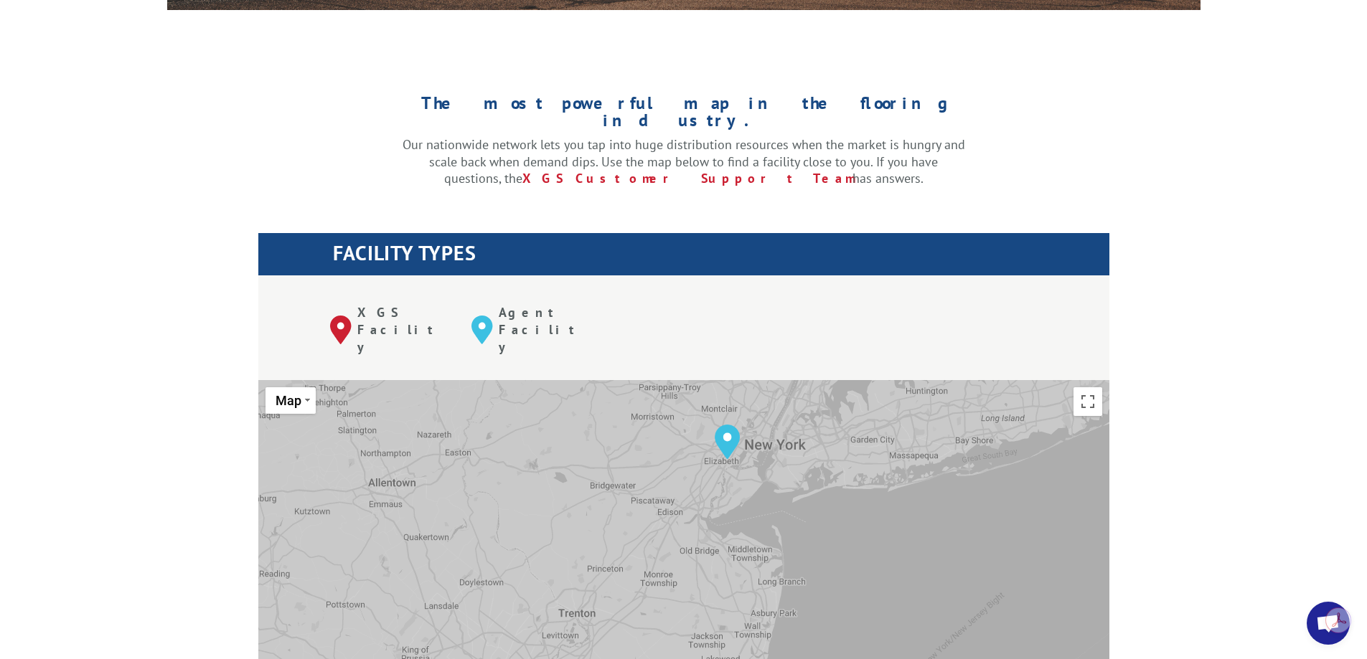
click at [780, 438] on div "Albuquerque, NM Baltimore, MD Boise, ID Chicago, IL Chino, CA Cleveland, OH Dal…" at bounding box center [683, 616] width 851 height 472
click at [771, 433] on div "Albuquerque, NM Baltimore, MD Boise, ID Chicago, IL Chino, CA Cleveland, OH Dal…" at bounding box center [683, 616] width 851 height 472
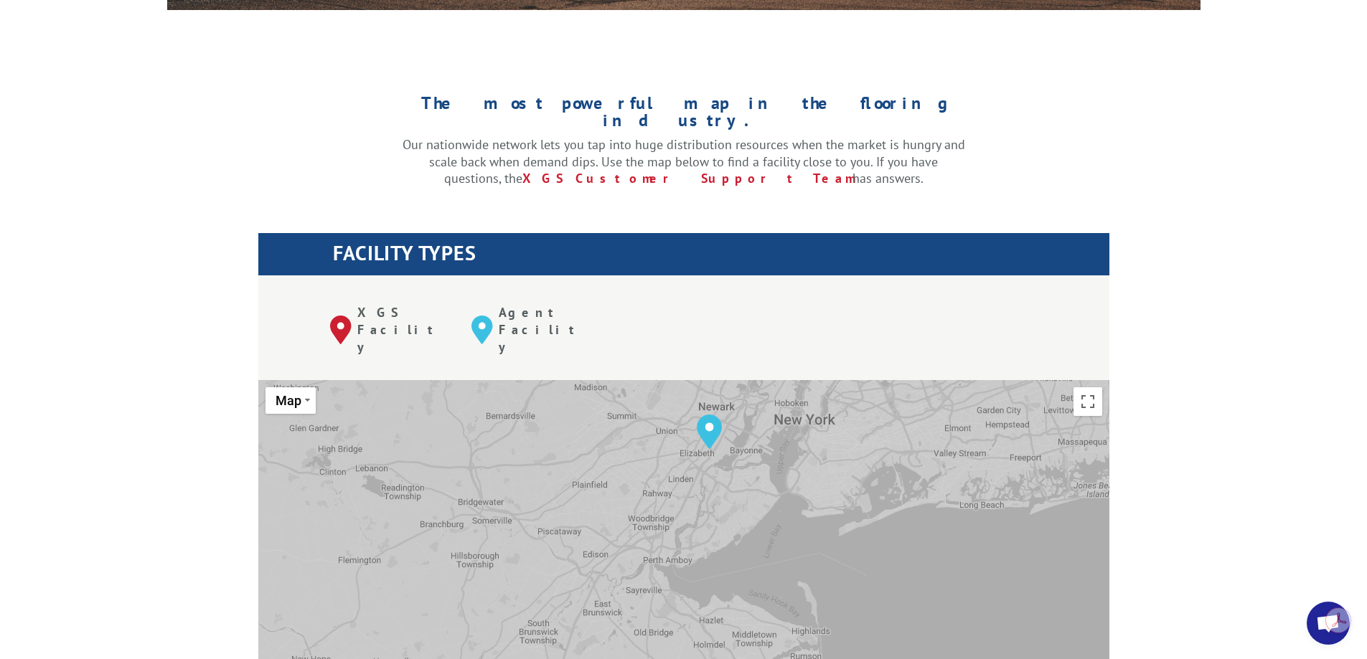
drag, startPoint x: 730, startPoint y: 414, endPoint x: 786, endPoint y: 491, distance: 95.2
click at [780, 491] on div "Albuquerque, NM Baltimore, MD Boise, ID Chicago, IL Chino, CA Cleveland, OH Dal…" at bounding box center [683, 616] width 851 height 472
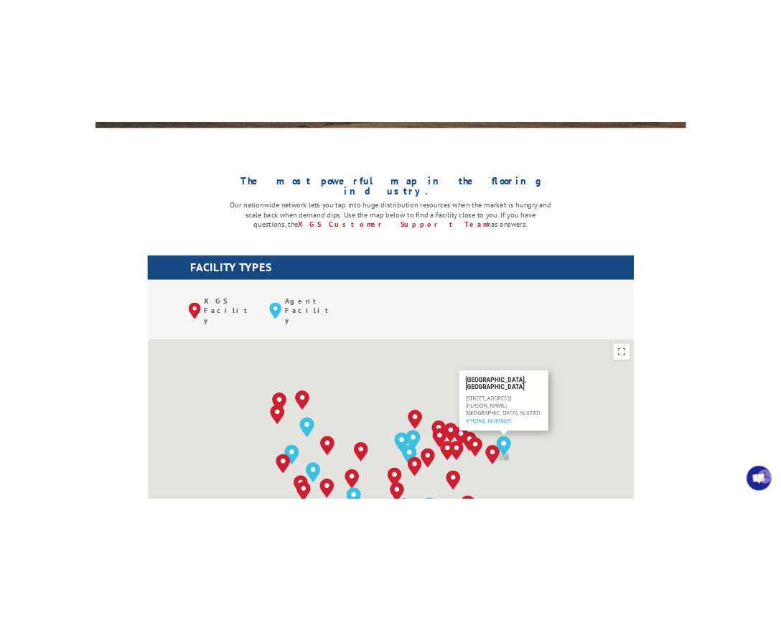
scroll to position [358, 0]
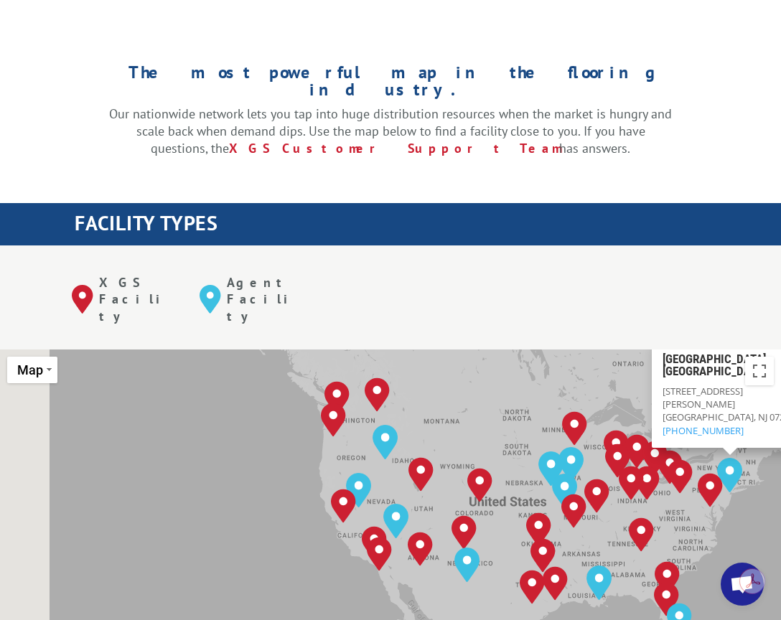
drag, startPoint x: 347, startPoint y: 330, endPoint x: 547, endPoint y: 241, distance: 219.1
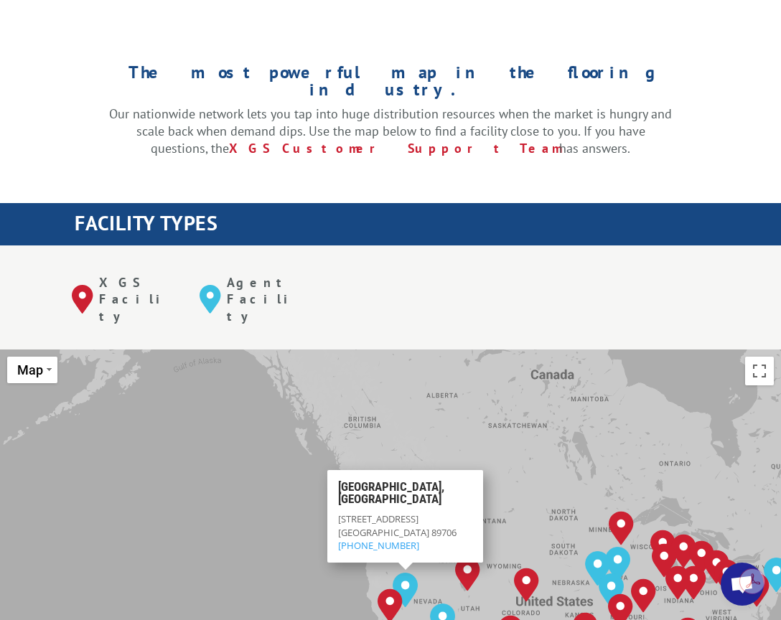
drag, startPoint x: 462, startPoint y: 512, endPoint x: 447, endPoint y: 523, distance: 18.5
click at [448, 537] on div "Albuquerque, NM Baltimore, MD Boise, ID Chicago, IL Chino, CA Cleveland, OH Dal…" at bounding box center [390, 585] width 781 height 472
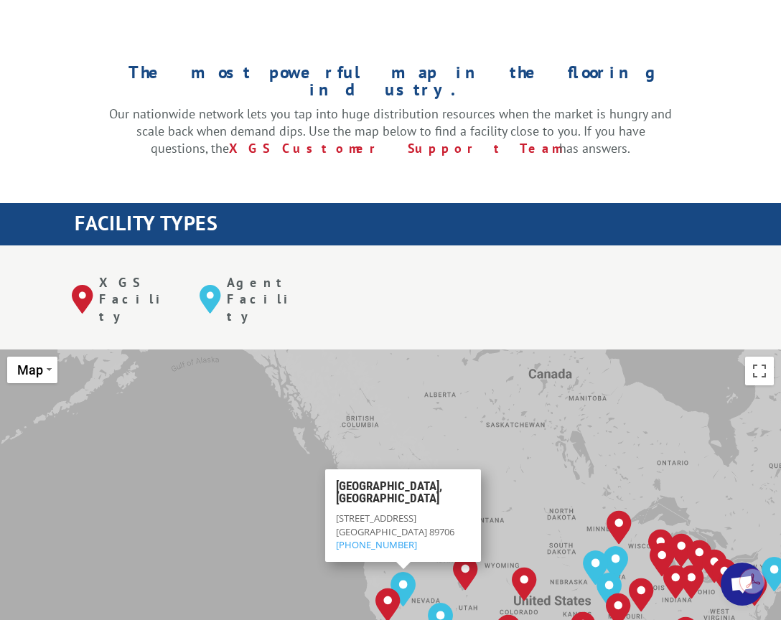
click at [504, 487] on div "Albuquerque, NM Baltimore, MD Boise, ID Chicago, IL Chino, CA Cleveland, OH Dal…" at bounding box center [390, 585] width 781 height 472
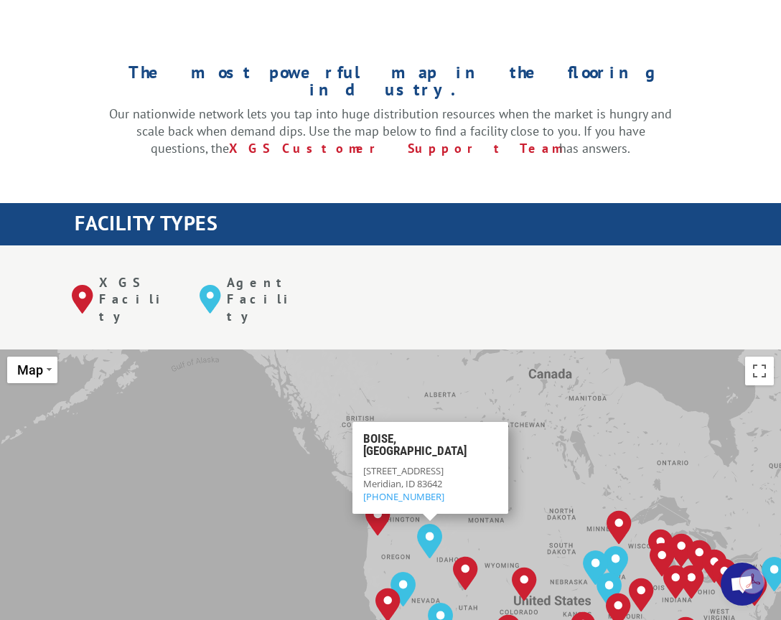
click at [550, 436] on div "Albuquerque, NM Baltimore, MD Boise, ID Chicago, IL Chino, CA Cleveland, OH Dal…" at bounding box center [390, 585] width 781 height 472
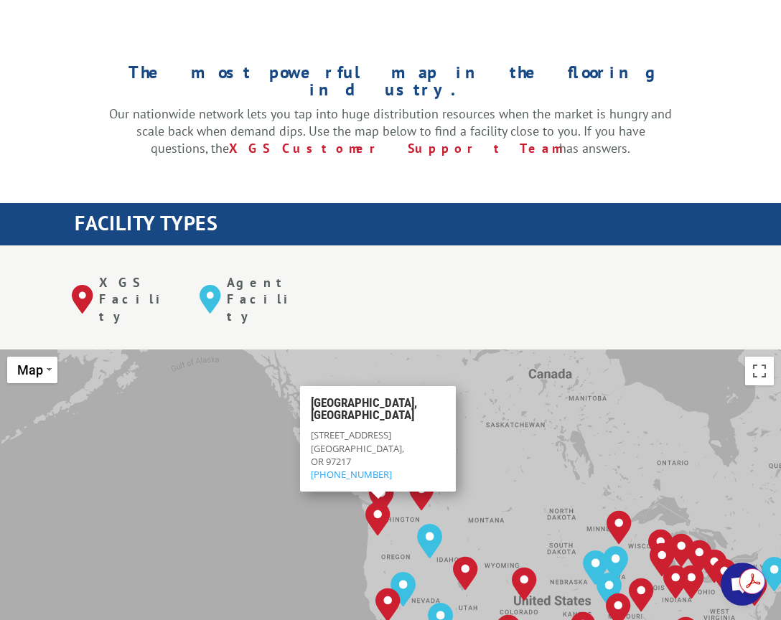
click at [198, 39] on div "The most powerful map in the flooring industry. Our nationwide network lets you…" at bounding box center [390, 131] width 781 height 227
